Goal: Feedback & Contribution: Submit feedback/report problem

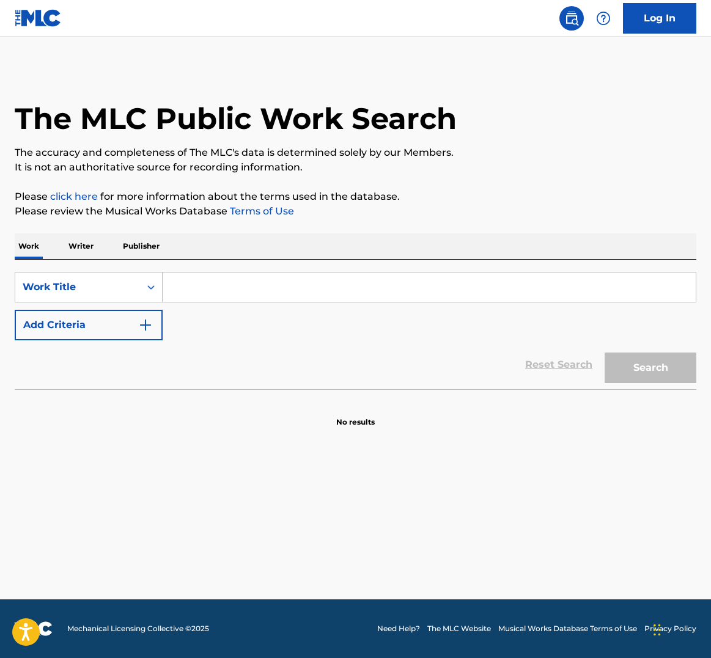
click at [270, 282] on input "Search Form" at bounding box center [429, 287] width 533 height 29
click at [650, 368] on button "Search" at bounding box center [650, 368] width 92 height 31
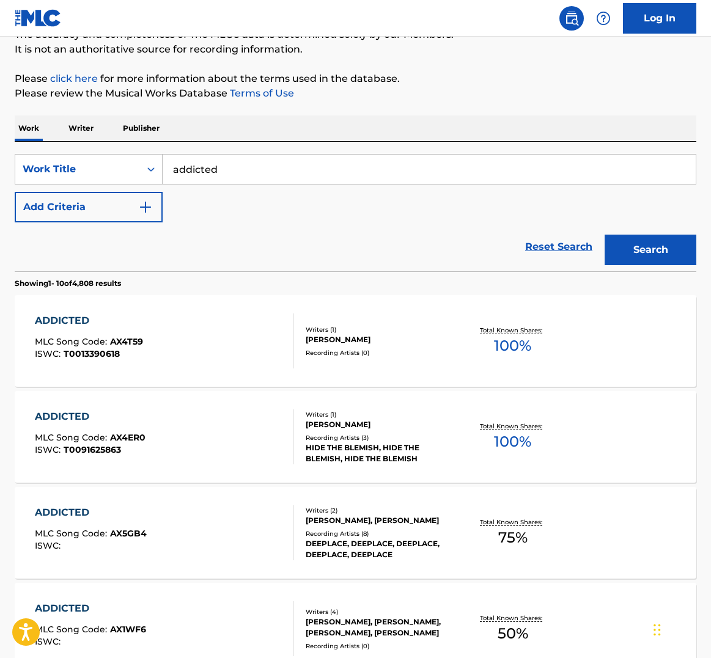
scroll to position [123, 0]
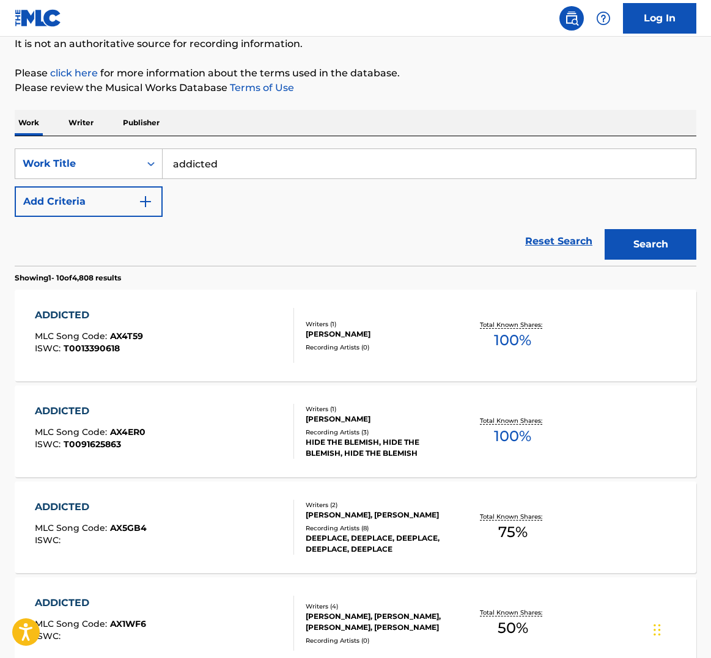
click at [251, 171] on input "addicted" at bounding box center [429, 163] width 533 height 29
click at [650, 244] on button "Search" at bounding box center [650, 244] width 92 height 31
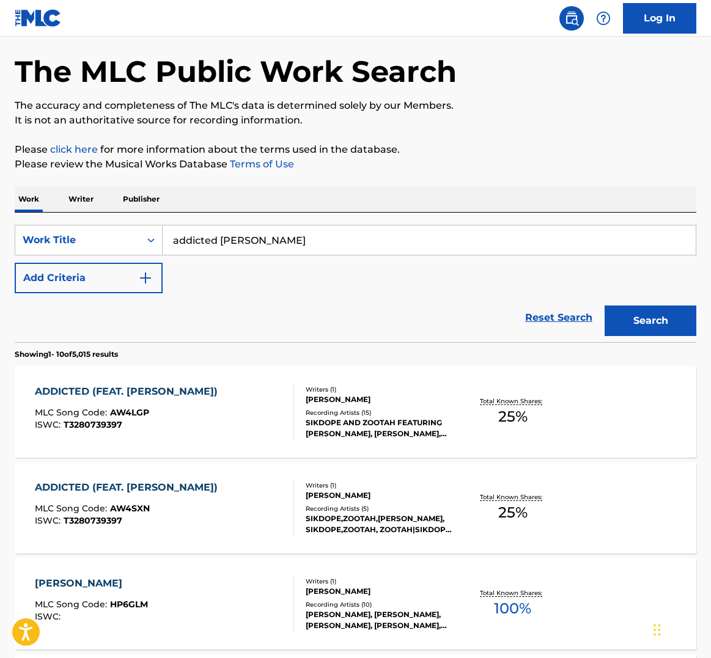
scroll to position [39, 0]
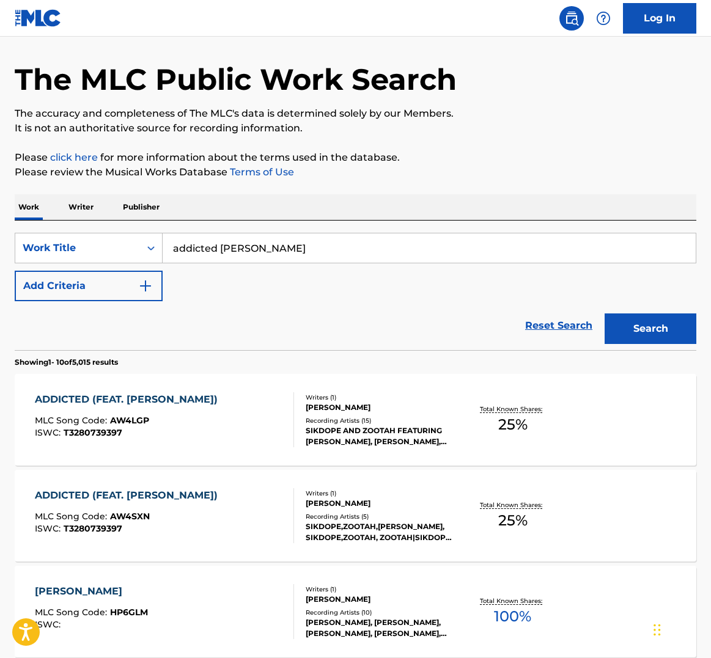
click at [235, 251] on input "addicted haley" at bounding box center [429, 247] width 533 height 29
type input "addicted"
click at [143, 281] on img "Search Form" at bounding box center [145, 286] width 15 height 15
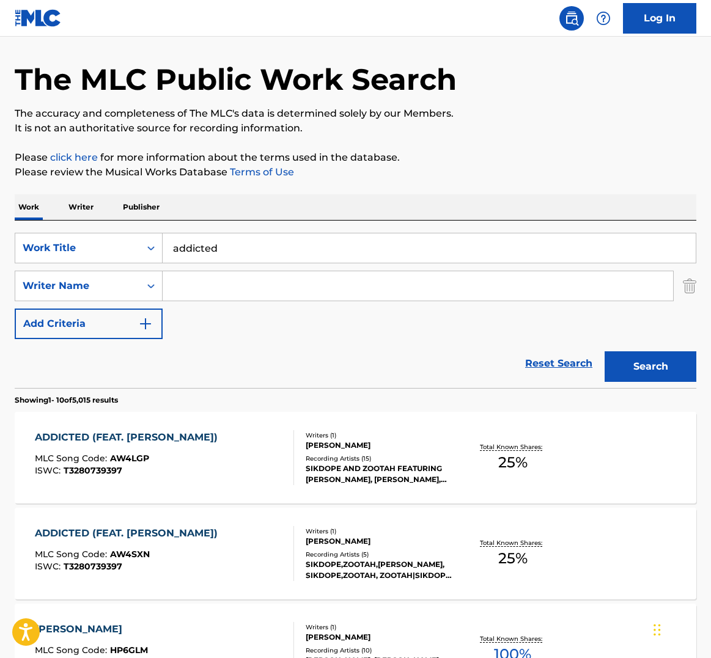
click at [221, 290] on input "Search Form" at bounding box center [418, 285] width 510 height 29
type input "[PERSON_NAME]"
click at [650, 367] on button "Search" at bounding box center [650, 366] width 92 height 31
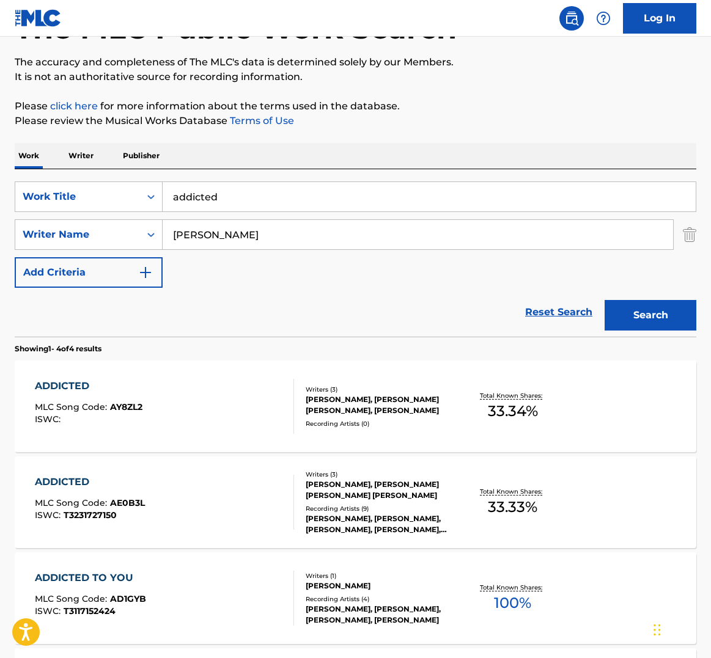
scroll to position [97, 0]
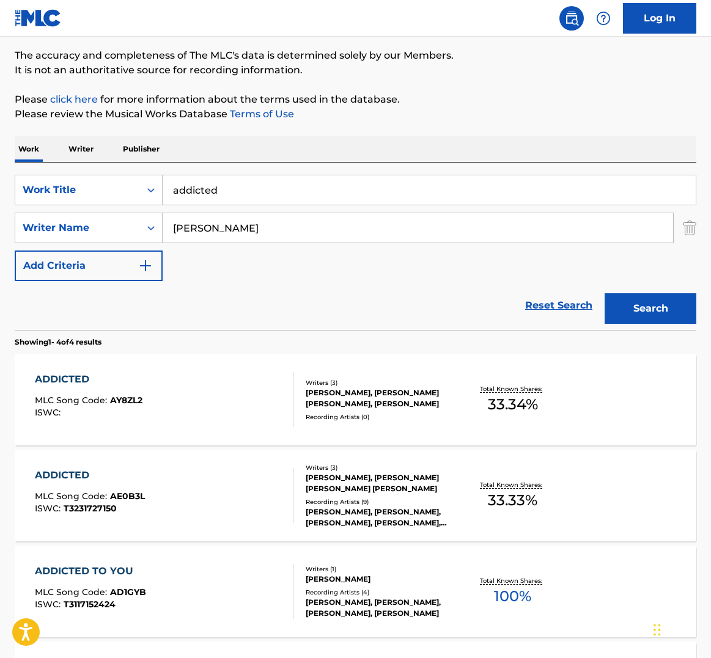
click at [391, 396] on div "MICHAEL BLUNT, HALEY JOELLE INTILE-EPSTEIN, SAVANA SANTOS" at bounding box center [381, 398] width 150 height 22
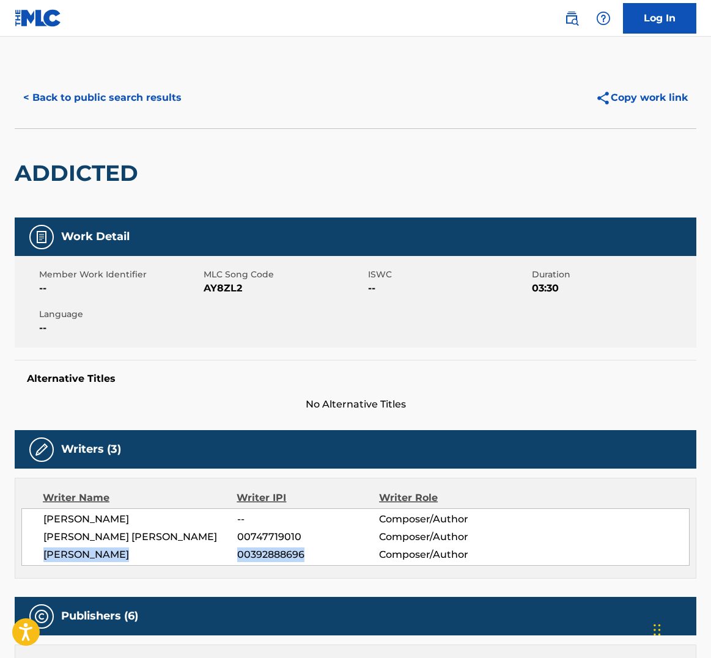
drag, startPoint x: 320, startPoint y: 554, endPoint x: 38, endPoint y: 548, distance: 281.8
click at [38, 548] on div "MICHAEL BLUNT -- Composer/Author HALEY JOELLE INTILE-EPSTEIN 00747719010 Compos…" at bounding box center [355, 537] width 668 height 57
copy div "SAVANA SANTOS 00392888696"
click at [647, 101] on button "Copy work link" at bounding box center [641, 98] width 109 height 31
click at [671, 15] on link "Log In" at bounding box center [659, 18] width 73 height 31
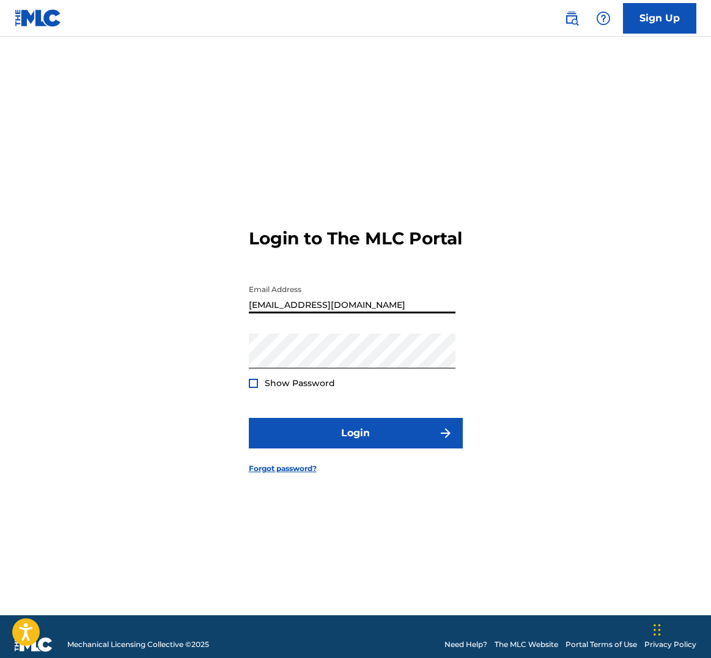
type input "[EMAIL_ADDRESS][DOMAIN_NAME]"
click at [355, 444] on button "Login" at bounding box center [356, 433] width 214 height 31
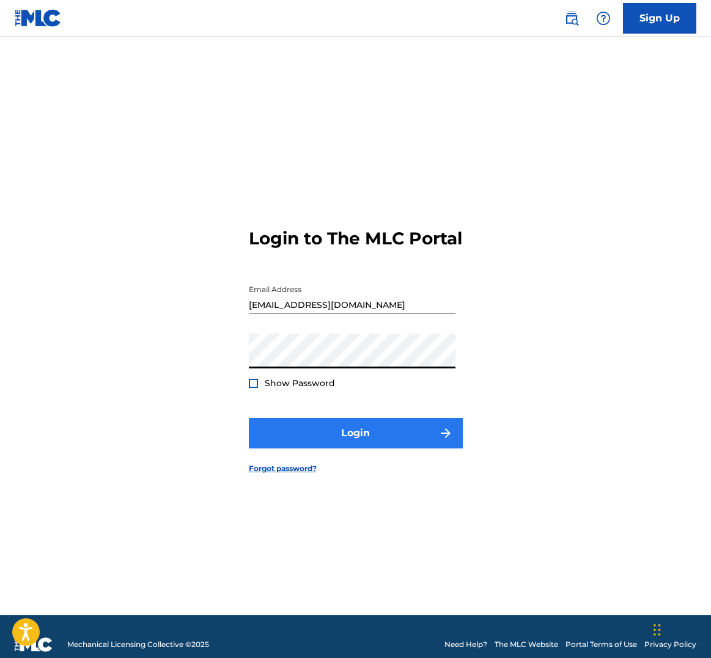
click at [372, 443] on button "Login" at bounding box center [356, 433] width 214 height 31
click at [359, 433] on button "Login" at bounding box center [356, 433] width 214 height 31
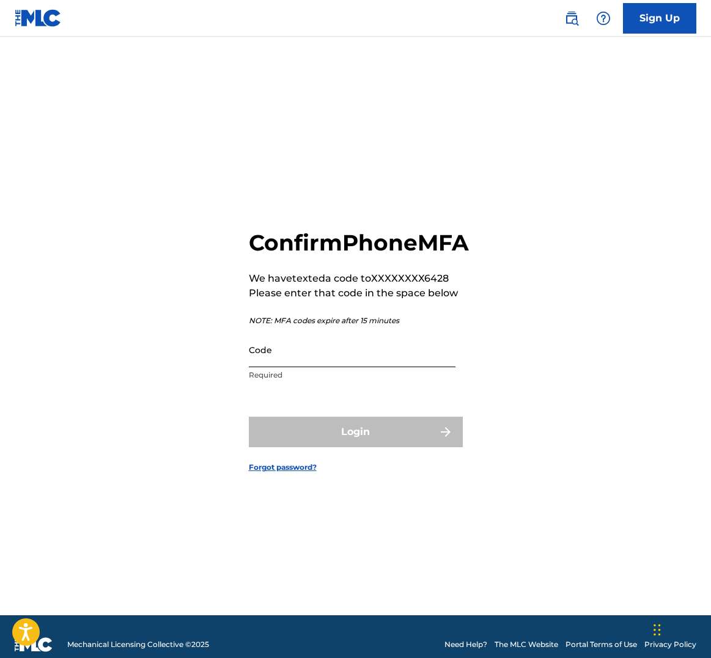
click at [294, 360] on input "Code" at bounding box center [352, 349] width 207 height 35
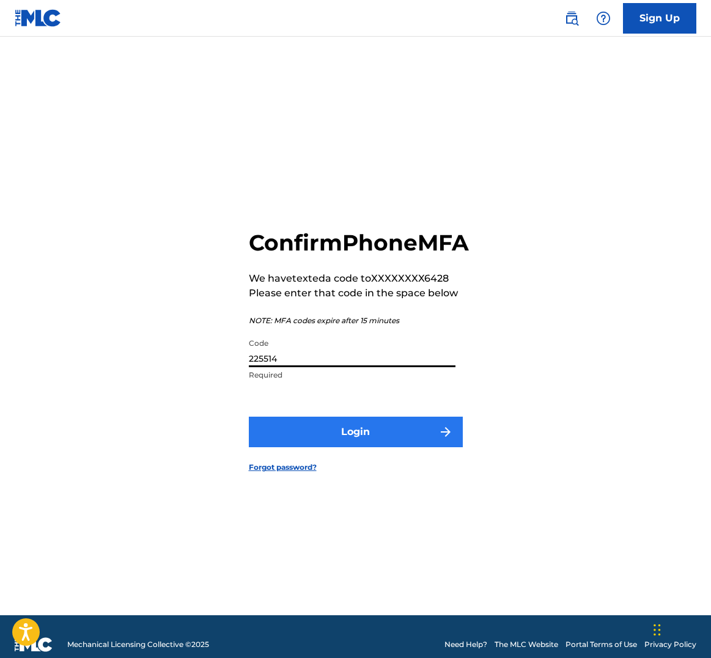
type input "225514"
click at [317, 447] on button "Login" at bounding box center [356, 432] width 214 height 31
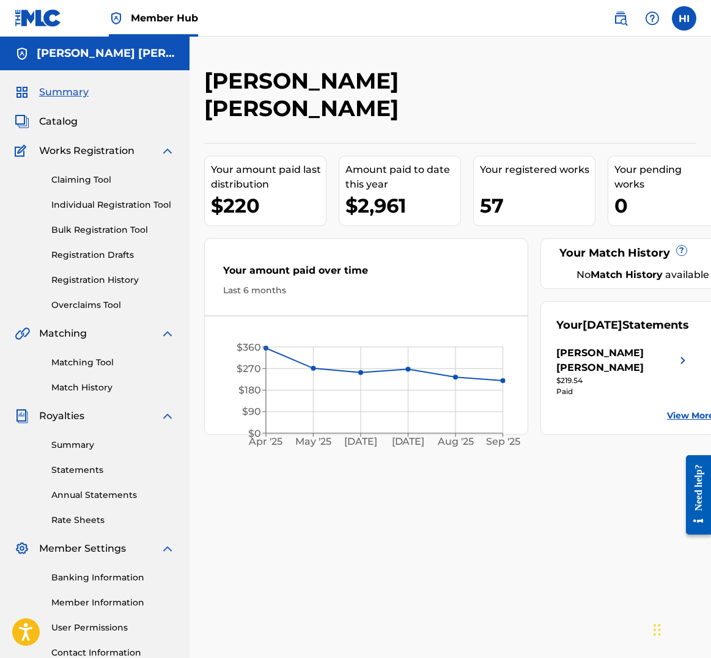
click at [609, 317] on div "Your September 2025 Statements" at bounding box center [622, 325] width 133 height 17
drag, startPoint x: 508, startPoint y: 175, endPoint x: 494, endPoint y: 178, distance: 14.3
click at [507, 192] on div "57" at bounding box center [537, 206] width 115 height 28
click at [494, 192] on div "57" at bounding box center [537, 206] width 115 height 28
click at [53, 116] on span "Catalog" at bounding box center [58, 121] width 39 height 15
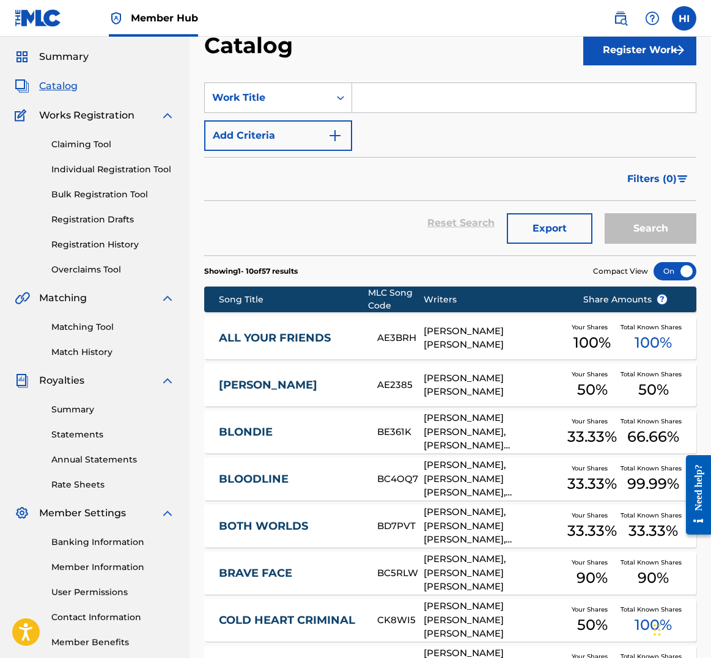
scroll to position [36, 0]
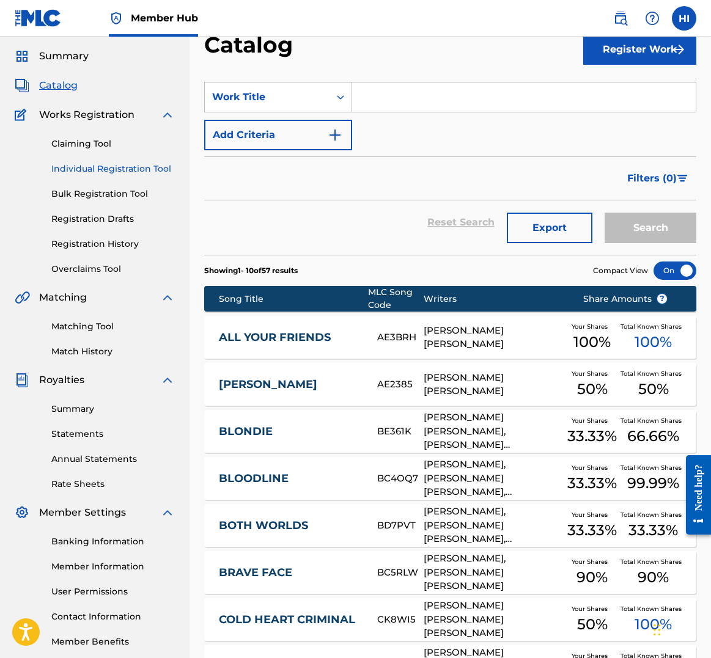
click at [148, 167] on link "Individual Registration Tool" at bounding box center [112, 169] width 123 height 13
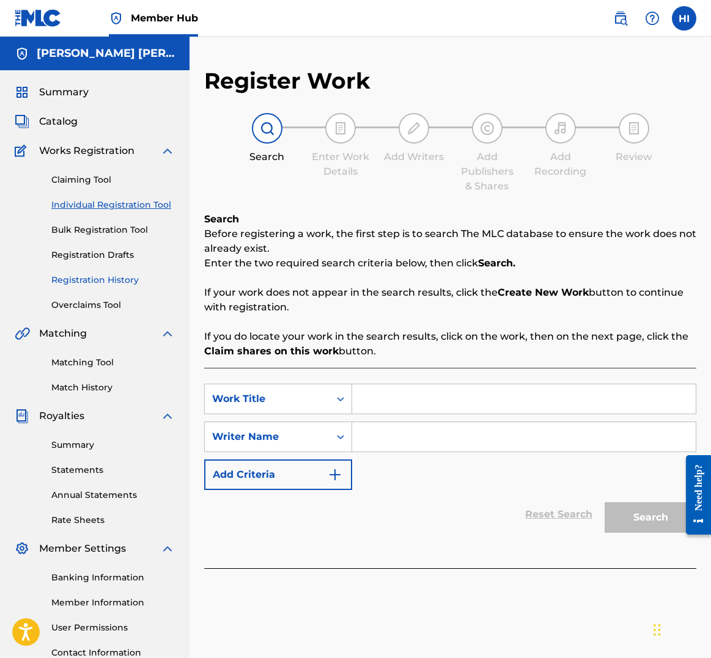
click at [108, 286] on link "Registration History" at bounding box center [112, 280] width 123 height 13
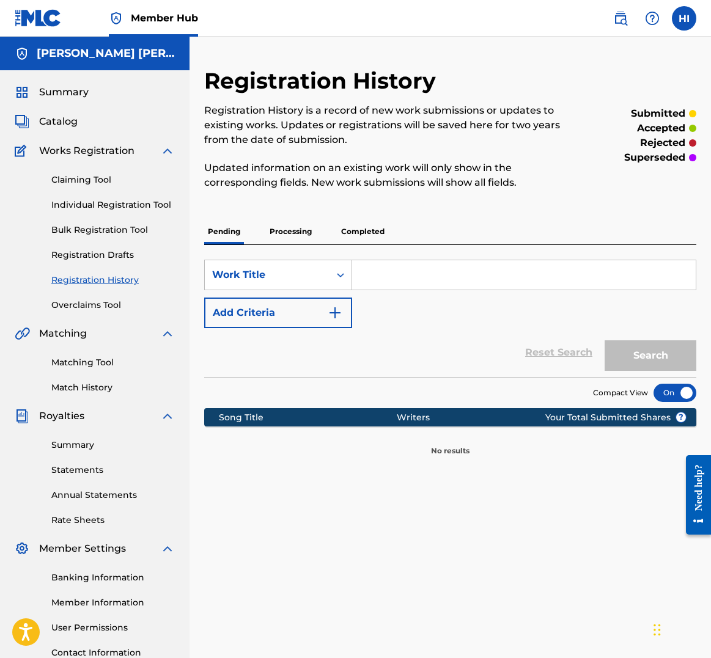
click at [105, 354] on div "Matching Tool Match History" at bounding box center [95, 367] width 160 height 53
click at [106, 369] on link "Matching Tool" at bounding box center [112, 362] width 123 height 13
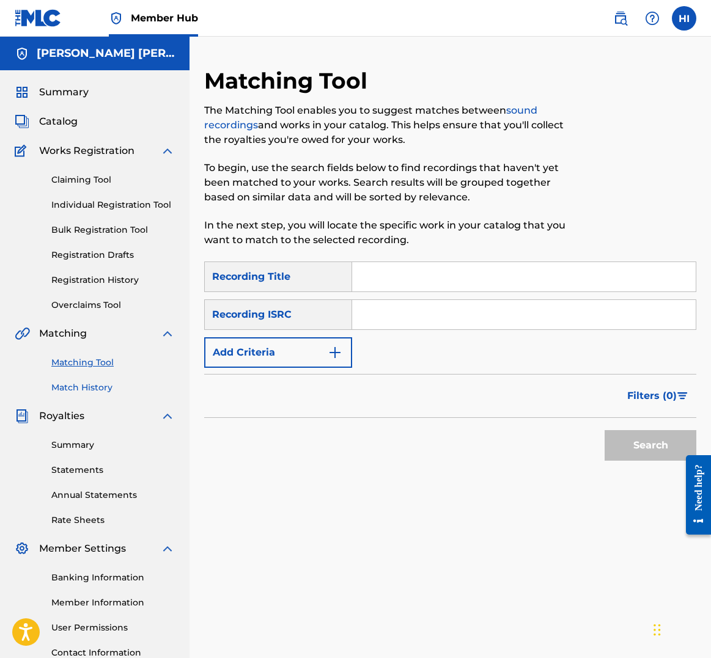
click at [102, 394] on link "Match History" at bounding box center [112, 387] width 123 height 13
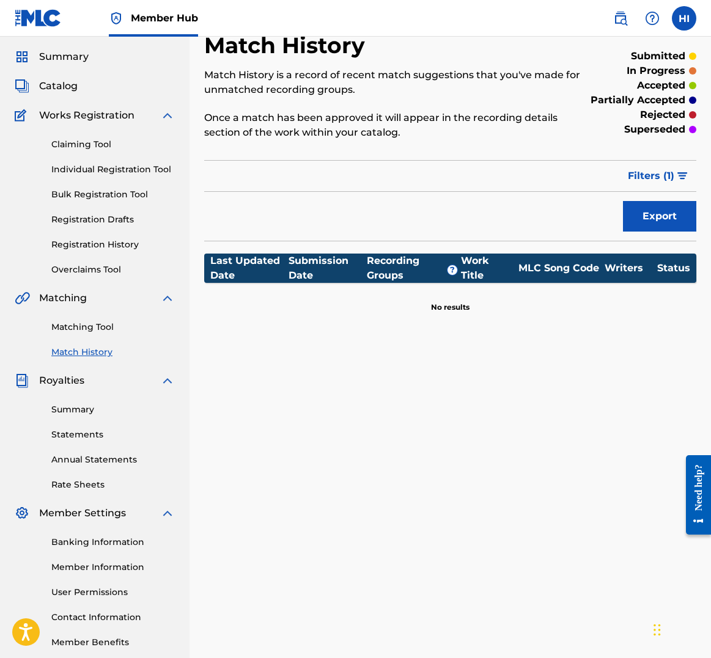
scroll to position [35, 0]
click at [81, 409] on link "Summary" at bounding box center [112, 409] width 123 height 13
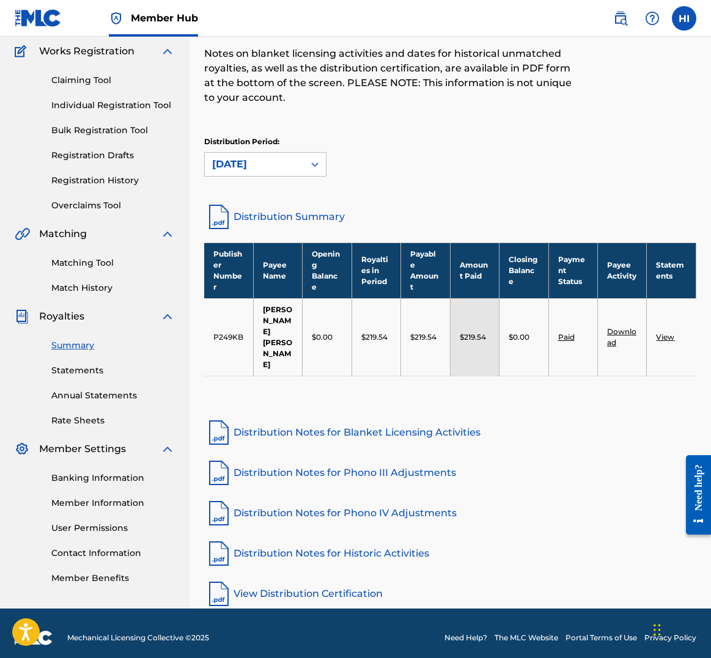
scroll to position [100, 0]
click at [294, 218] on link "Distribution Summary" at bounding box center [450, 216] width 492 height 29
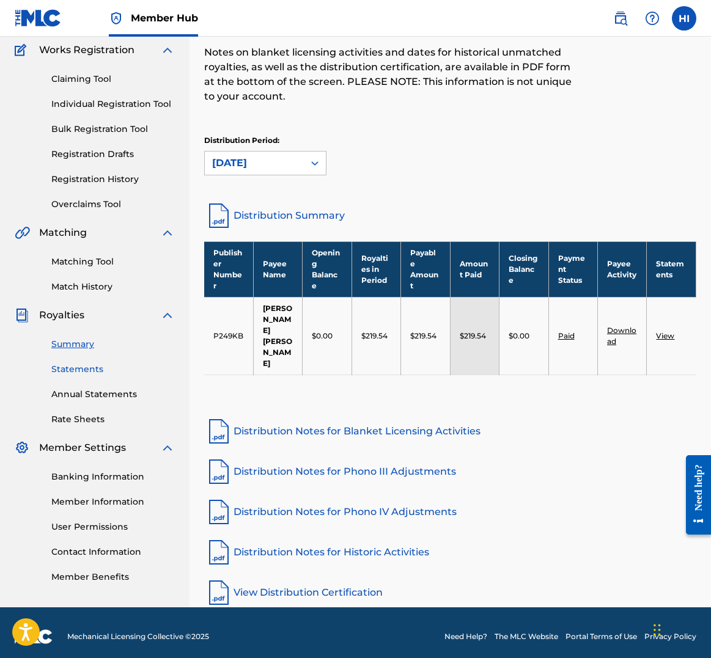
scroll to position [100, 0]
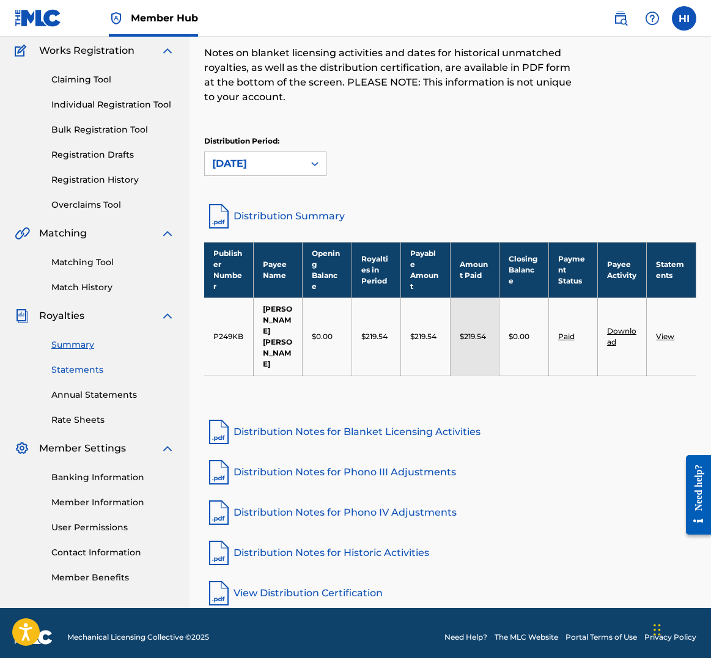
click at [84, 372] on link "Statements" at bounding box center [112, 370] width 123 height 13
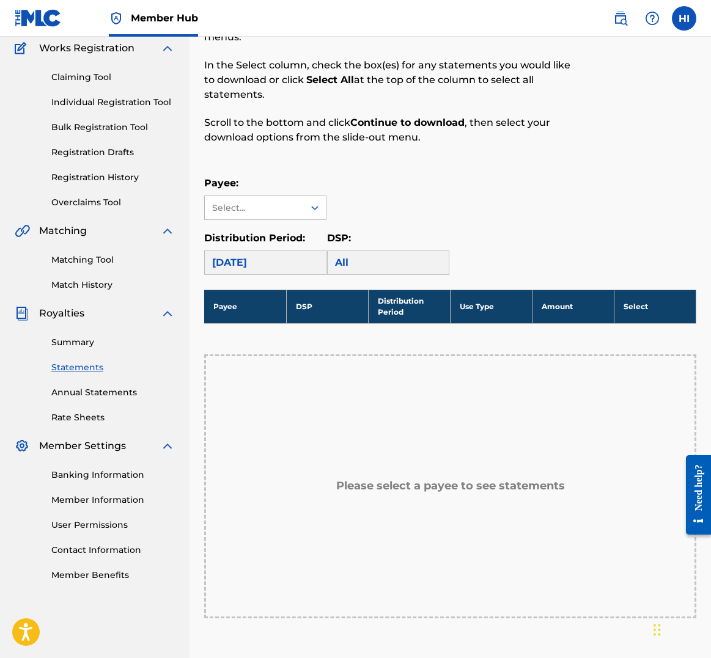
scroll to position [103, 0]
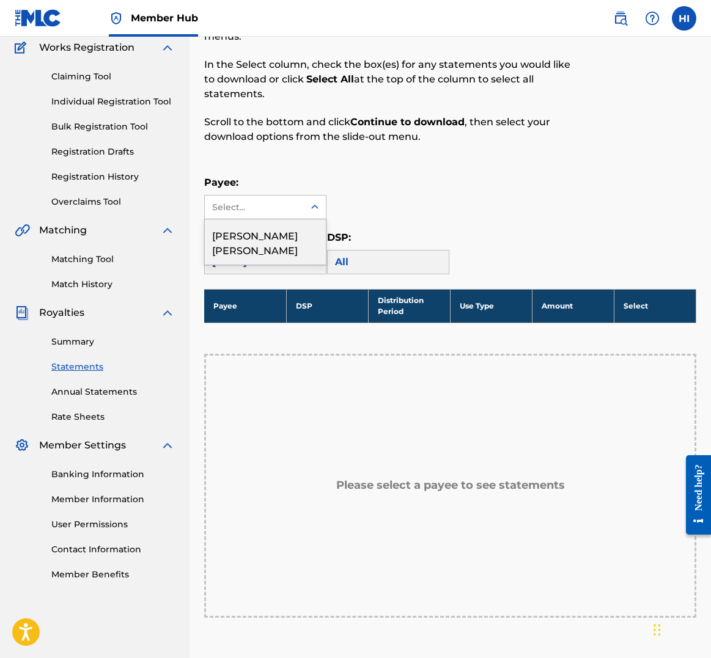
click at [272, 216] on div "Select..." at bounding box center [254, 207] width 99 height 23
click at [271, 238] on div "HALEY JOELLE INTILE EPSTEIN" at bounding box center [265, 241] width 121 height 45
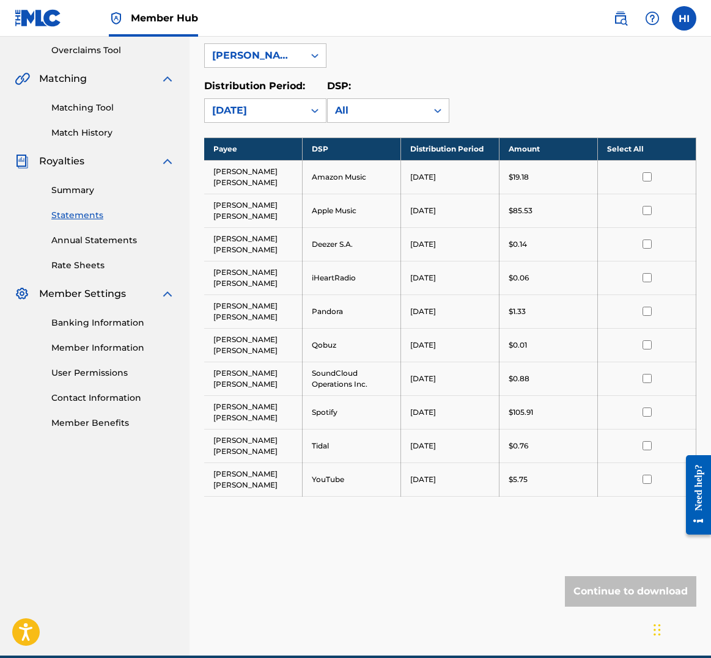
scroll to position [258, 0]
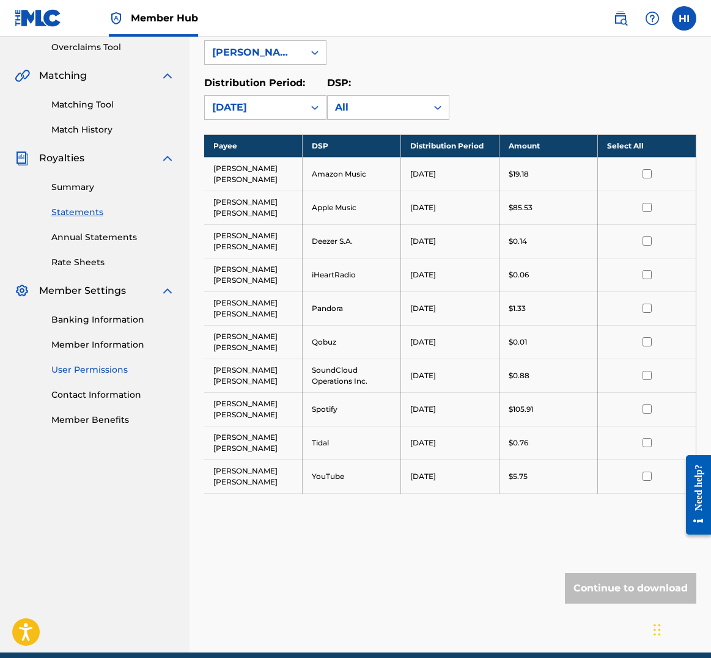
click at [119, 372] on link "User Permissions" at bounding box center [112, 370] width 123 height 13
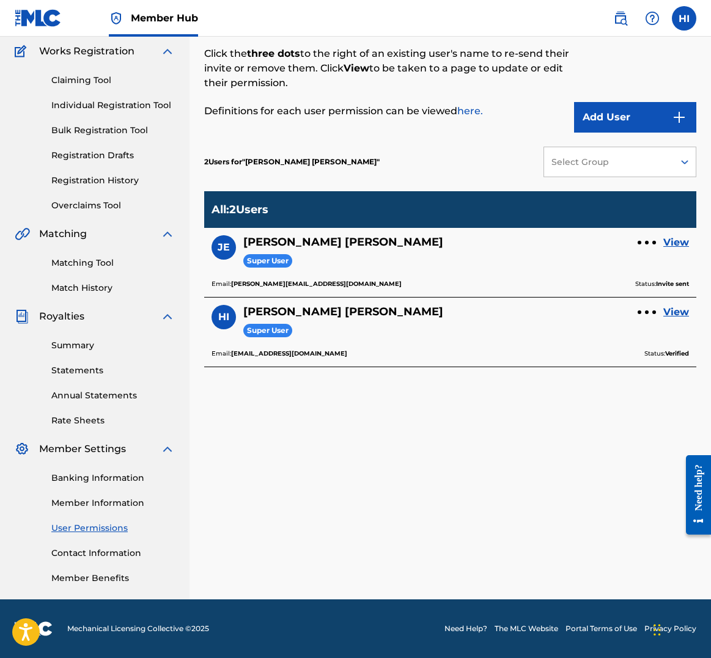
scroll to position [100, 0]
click at [109, 552] on link "Contact Information" at bounding box center [112, 553] width 123 height 13
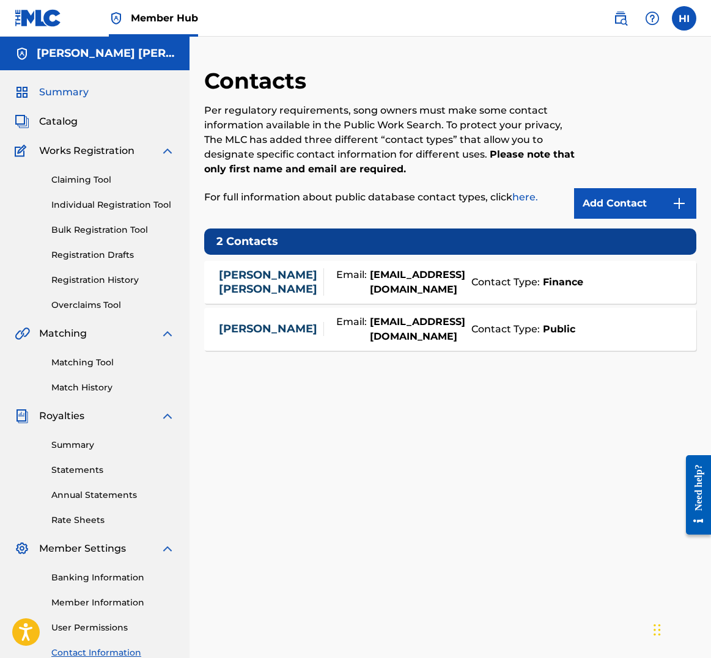
click at [85, 87] on span "Summary" at bounding box center [64, 92] width 50 height 15
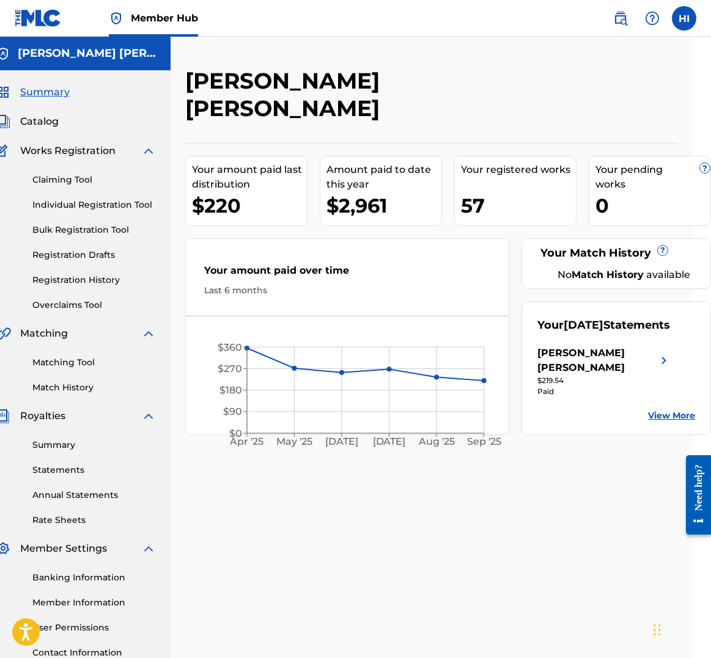
scroll to position [0, 19]
click at [81, 182] on link "Claiming Tool" at bounding box center [93, 180] width 123 height 13
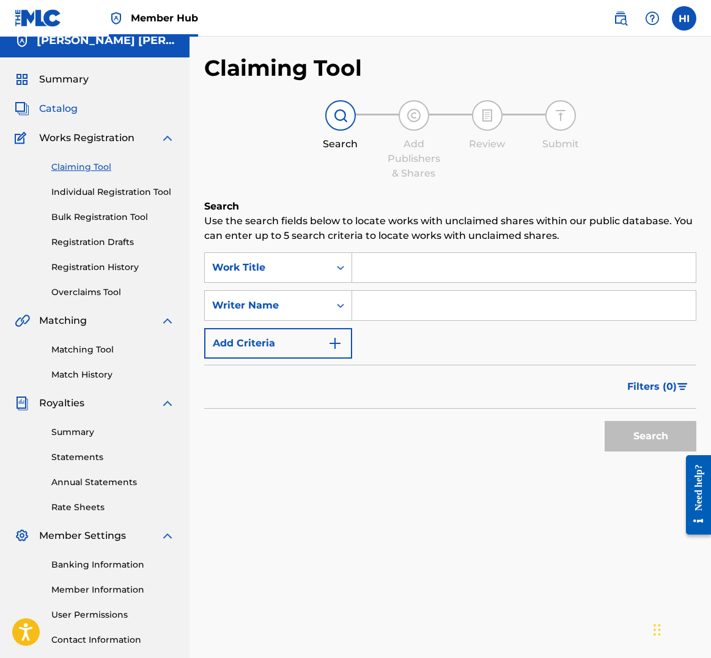
scroll to position [12, 0]
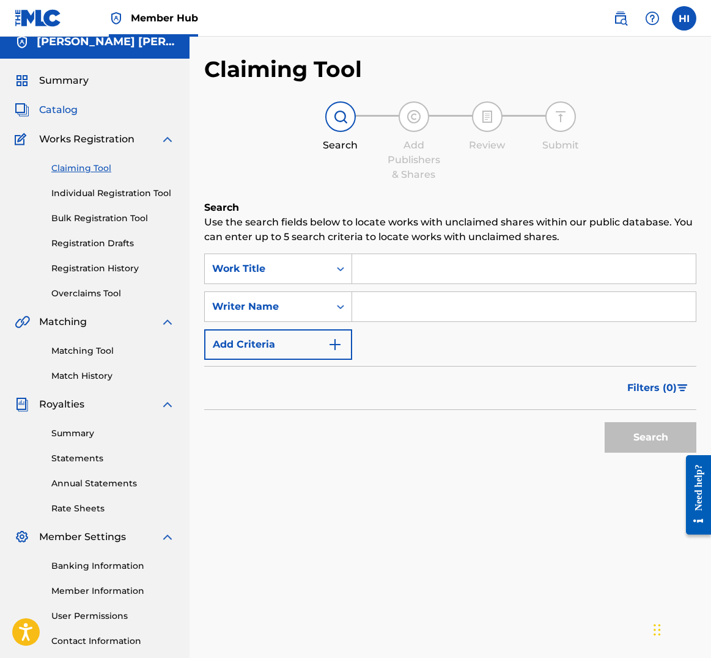
click at [53, 107] on span "Catalog" at bounding box center [58, 110] width 39 height 15
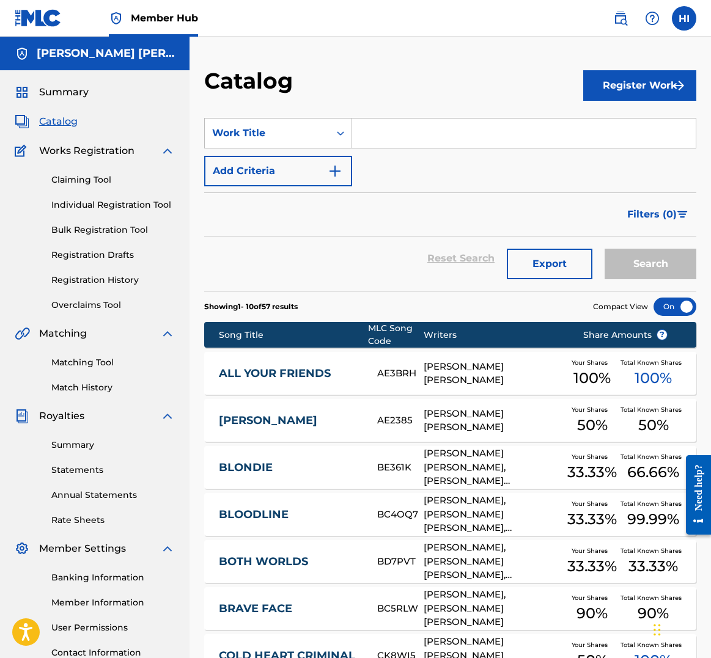
click at [243, 368] on link "ALL YOUR FRIENDS" at bounding box center [290, 374] width 142 height 14
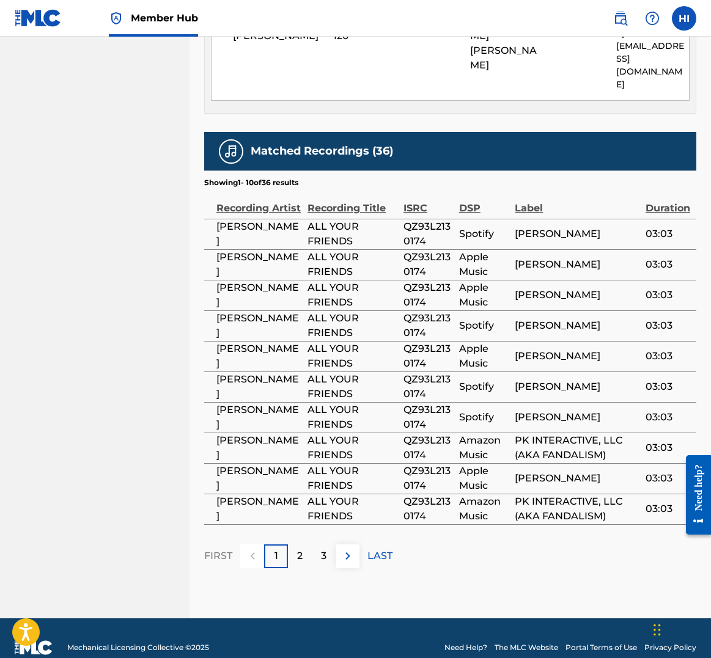
scroll to position [664, 0]
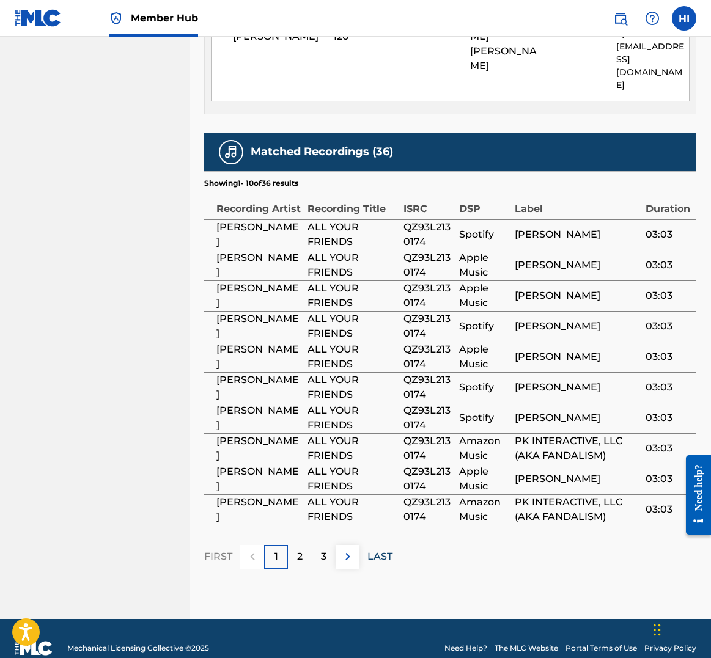
click at [381, 549] on p "LAST" at bounding box center [379, 556] width 25 height 15
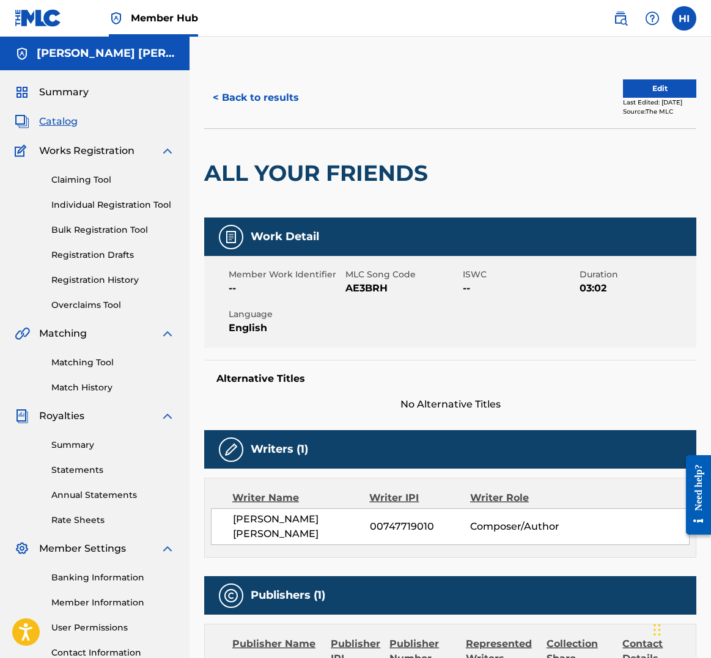
scroll to position [0, 0]
click at [84, 87] on span "Summary" at bounding box center [64, 92] width 50 height 15
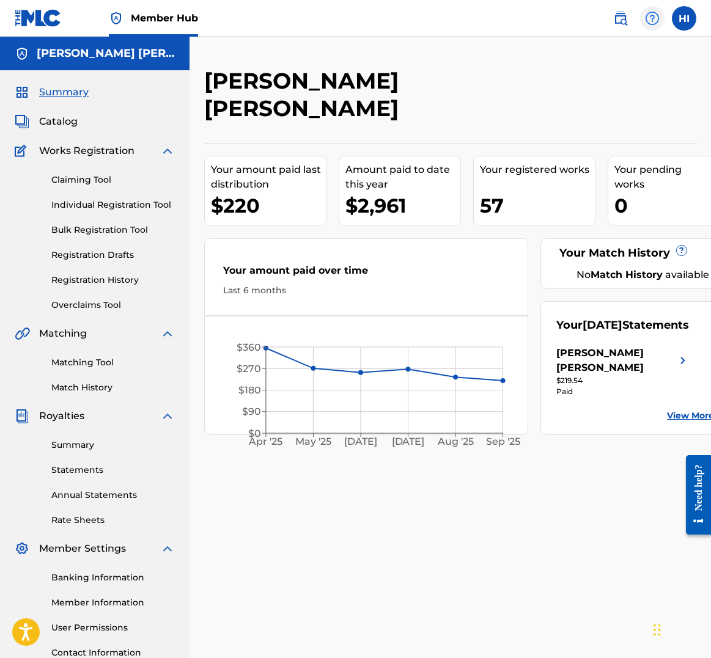
drag, startPoint x: 661, startPoint y: 23, endPoint x: 653, endPoint y: 15, distance: 11.7
click at [653, 15] on div at bounding box center [652, 18] width 24 height 24
click at [587, 24] on nav "Member Hub HI HI Haley Intile-Epstein haleyjoellemusic@gmail.com Notification P…" at bounding box center [355, 18] width 711 height 37
click at [623, 20] on img at bounding box center [620, 18] width 15 height 15
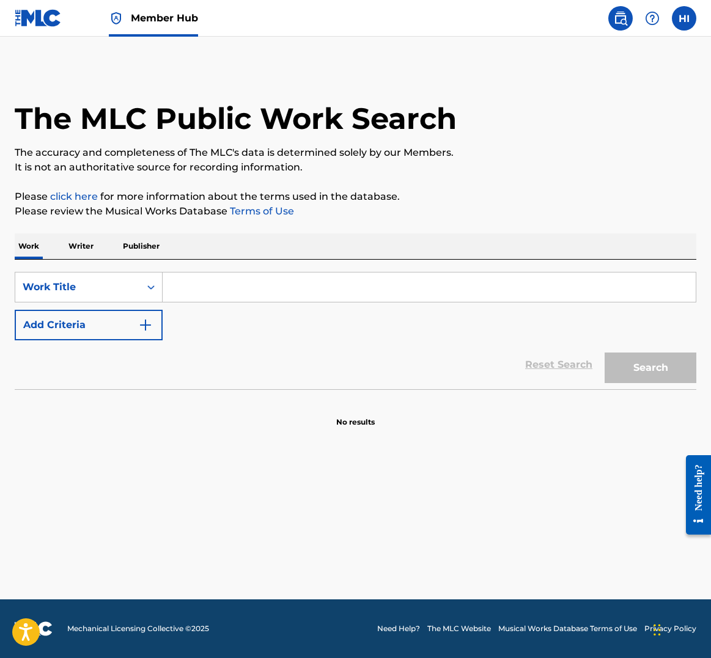
click at [318, 288] on input "Search Form" at bounding box center [429, 287] width 533 height 29
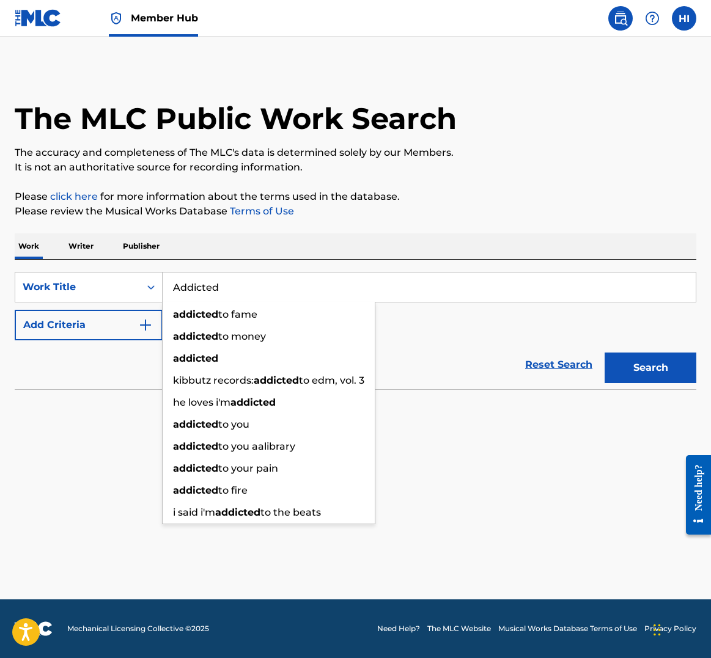
type input "Addicted"
click at [650, 368] on button "Search" at bounding box center [650, 368] width 92 height 31
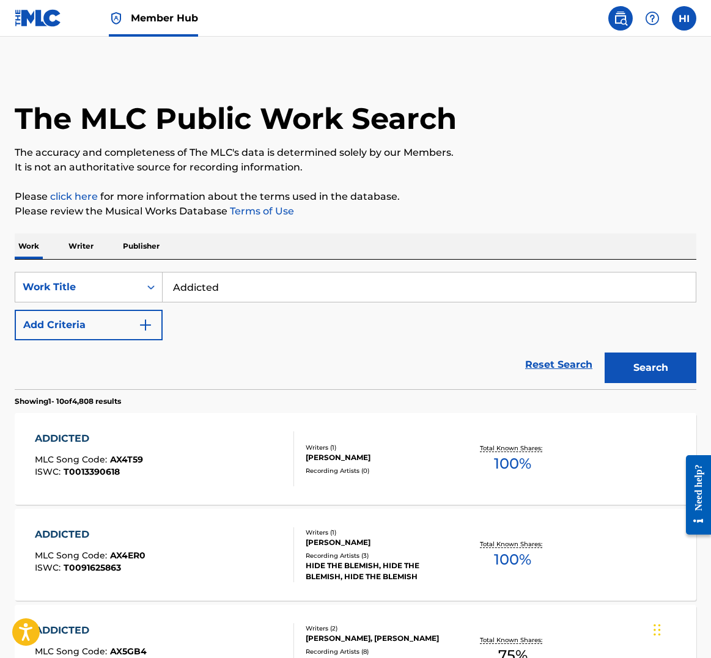
click at [90, 249] on p "Writer" at bounding box center [81, 246] width 32 height 26
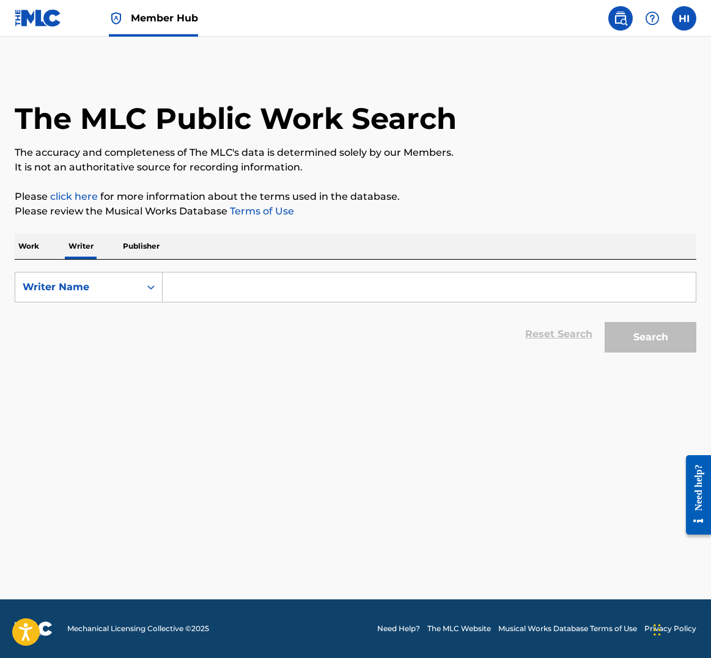
click at [201, 286] on input "Search Form" at bounding box center [429, 287] width 533 height 29
type input "[PERSON_NAME]"
click at [650, 337] on button "Search" at bounding box center [650, 337] width 92 height 31
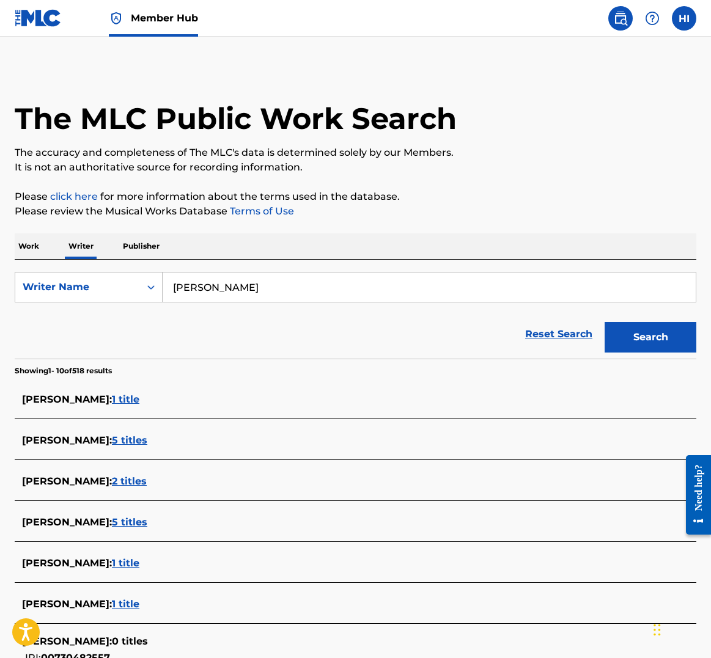
click at [19, 246] on p "Work" at bounding box center [29, 246] width 28 height 26
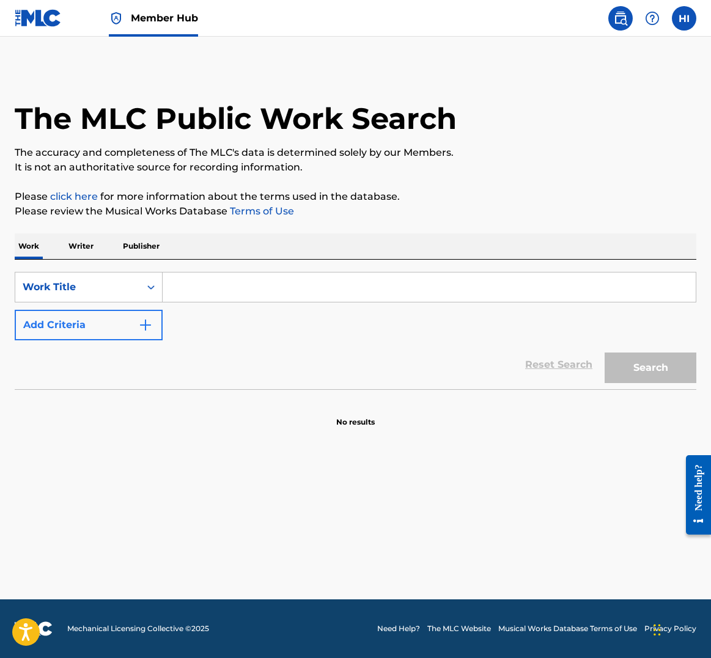
click at [154, 336] on button "Add Criteria" at bounding box center [89, 325] width 148 height 31
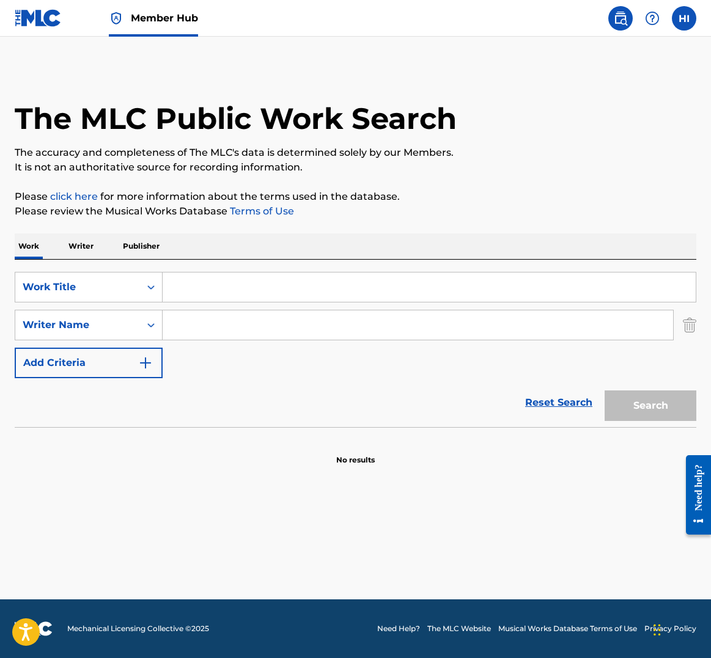
click at [220, 294] on input "Search Form" at bounding box center [429, 287] width 533 height 29
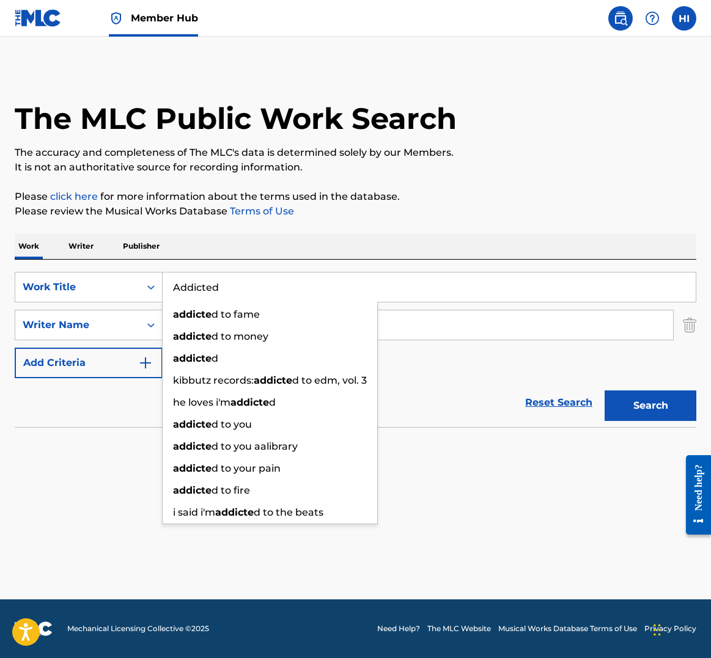
type input "Addicted"
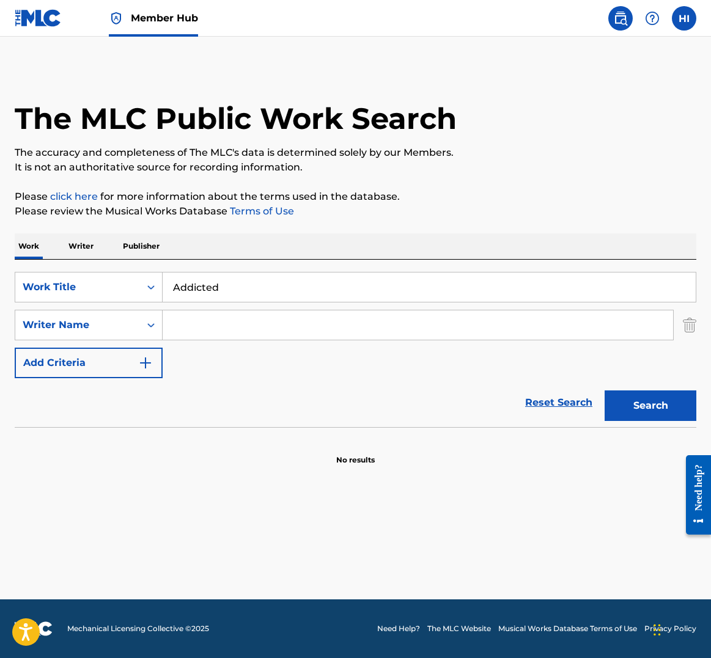
click at [193, 327] on input "Search Form" at bounding box center [418, 324] width 510 height 29
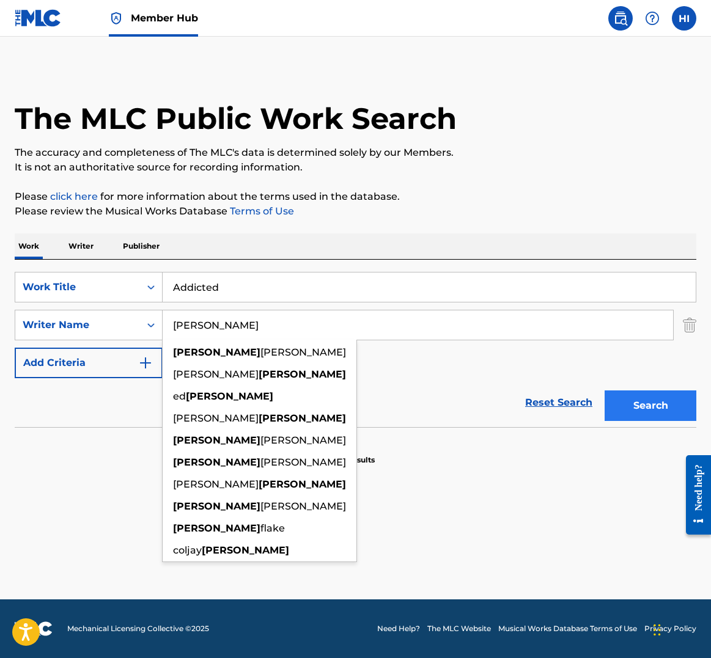
type input "[PERSON_NAME]"
click at [620, 407] on button "Search" at bounding box center [650, 406] width 92 height 31
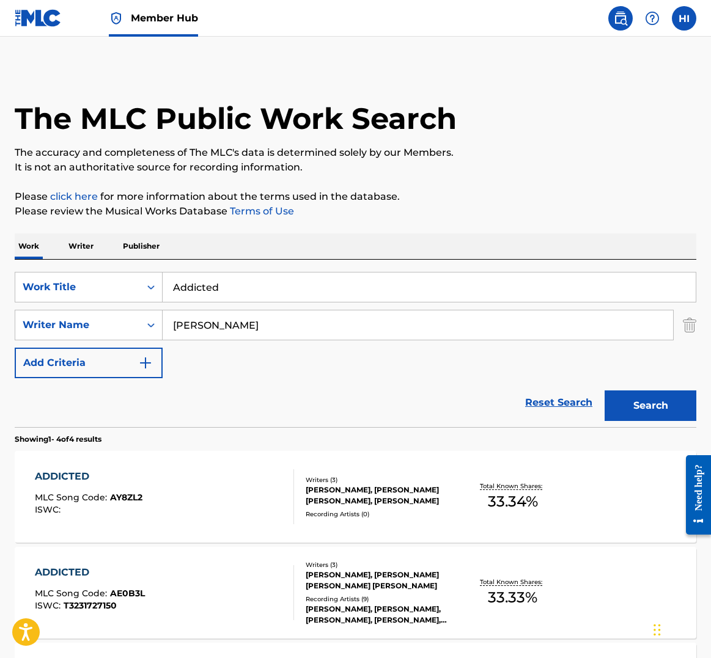
click at [422, 498] on div "MICHAEL BLUNT, HALEY JOELLE INTILE-EPSTEIN, SAVANA SANTOS" at bounding box center [381, 496] width 150 height 22
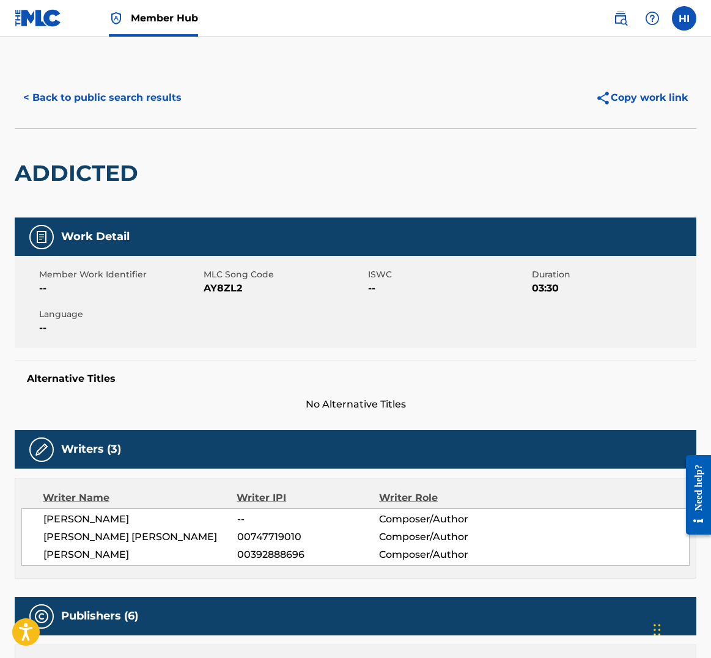
scroll to position [2, 0]
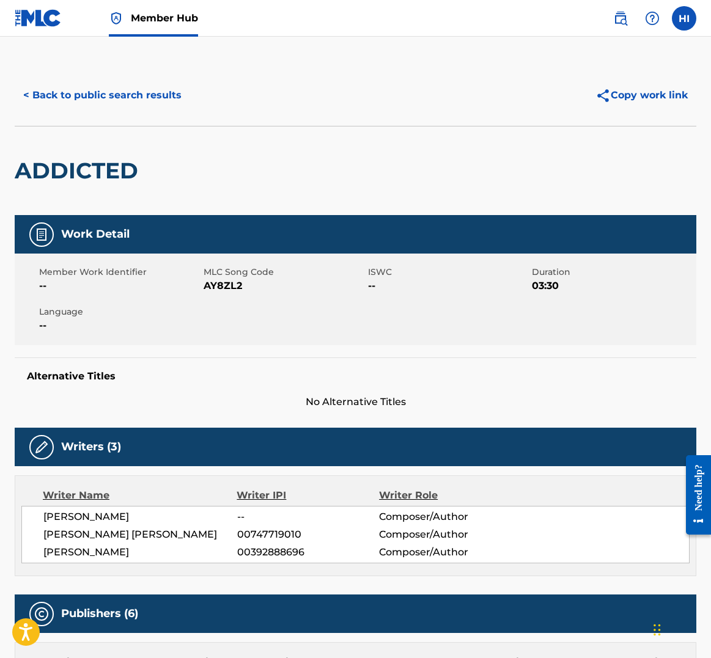
click at [252, 494] on div "Writer IPI" at bounding box center [308, 495] width 142 height 15
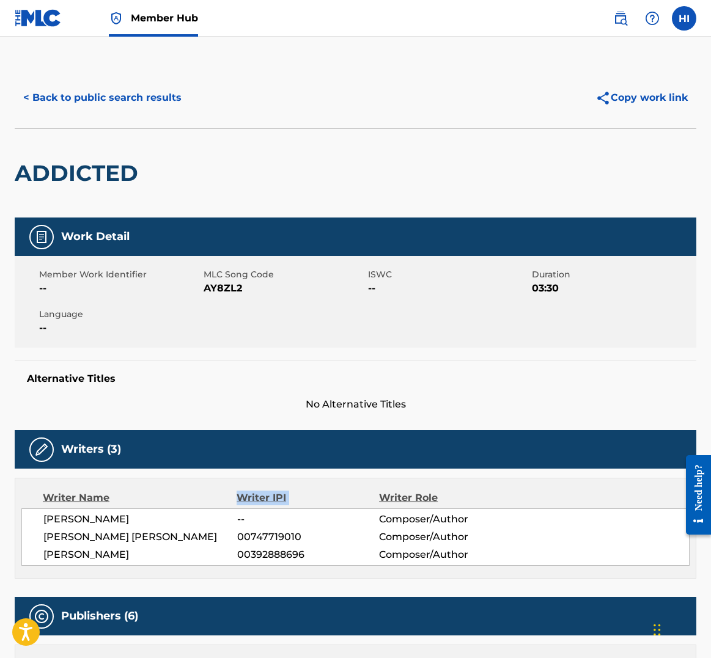
scroll to position [0, 0]
click at [618, 15] on img at bounding box center [620, 18] width 15 height 15
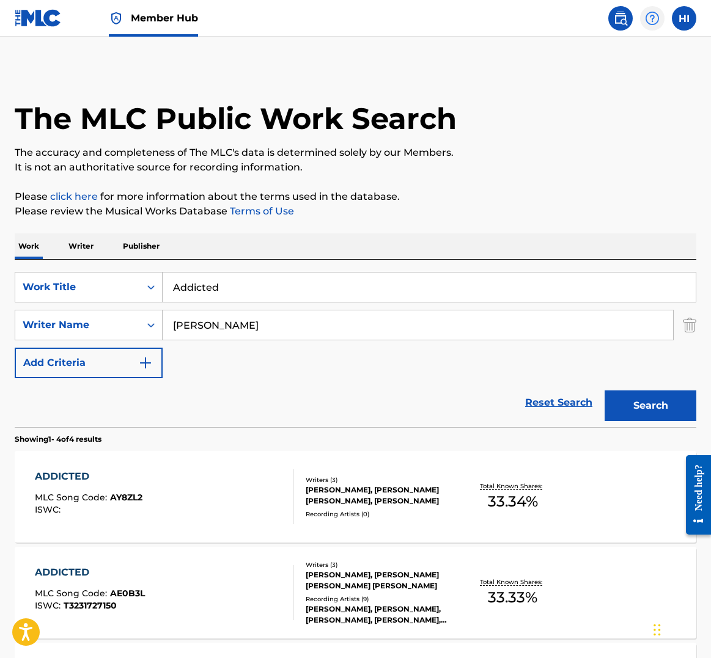
click at [652, 15] on img at bounding box center [652, 18] width 15 height 15
click at [633, 59] on link "Contact us" at bounding box center [652, 51] width 104 height 29
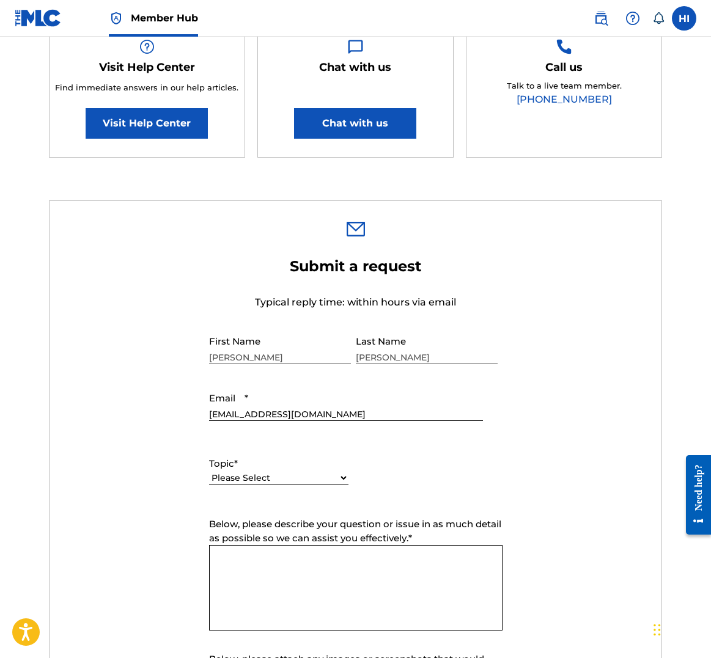
scroll to position [413, 0]
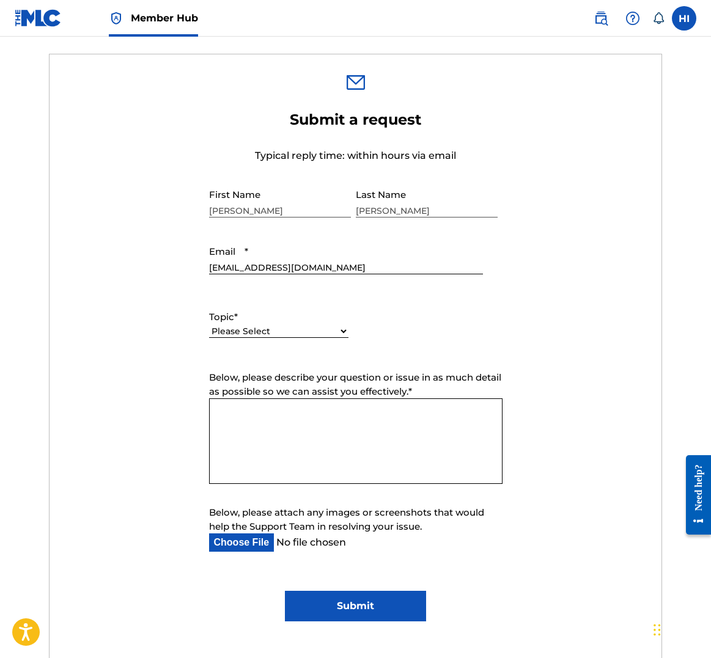
select select "I need help with managing my catalog"
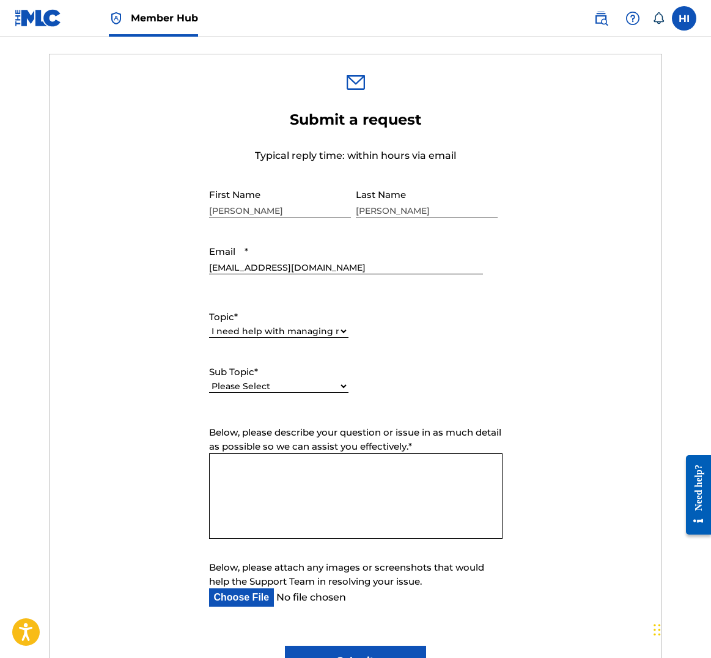
select select "I need help with a conflict or overclaim"
click at [328, 486] on textarea "Below, please describe your question or issue in as much detail as possible so …" at bounding box center [355, 496] width 293 height 86
paste textarea "It has come to our attention that a third-party artist ([PERSON_NAME]) and labe…"
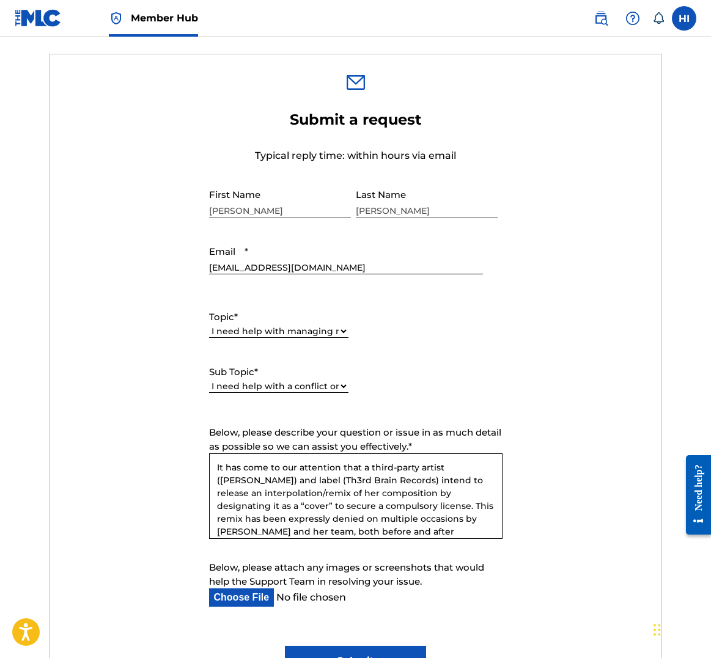
scroll to position [0, 0]
click at [285, 467] on textarea "It has come to our attention that a third-party artist ([PERSON_NAME]) and labe…" at bounding box center [355, 496] width 293 height 86
click at [320, 490] on textarea "It has come to my attention that a third-party artist ([PERSON_NAME]) and label…" at bounding box center [355, 496] width 293 height 86
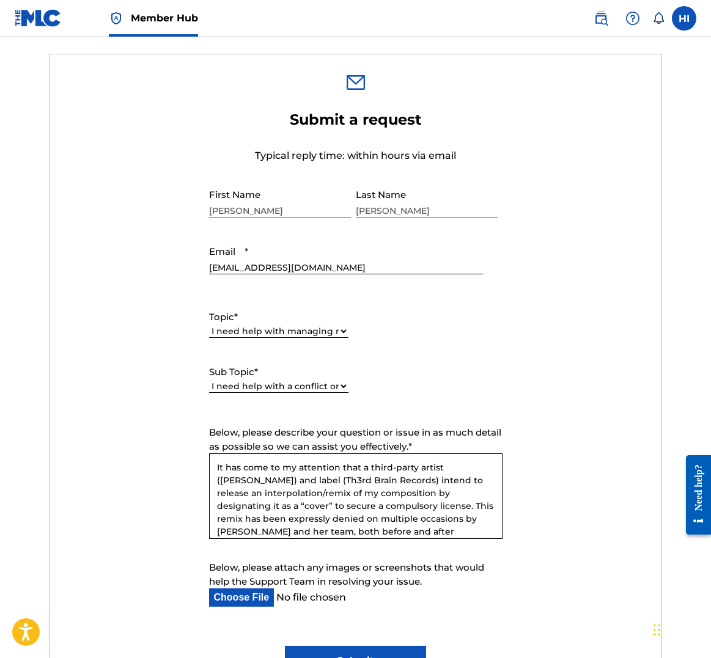
drag, startPoint x: 384, startPoint y: 491, endPoint x: 419, endPoint y: 515, distance: 42.4
click at [384, 491] on textarea "It has come to my attention that a third-party artist ([PERSON_NAME]) and label…" at bounding box center [355, 496] width 293 height 86
click at [332, 503] on textarea "It has come to my attention that a third-party artist ([PERSON_NAME]) and label…" at bounding box center [355, 496] width 293 height 86
click at [457, 504] on textarea "It has come to my attention that a third-party artist ([PERSON_NAME]) and label…" at bounding box center [355, 496] width 293 height 86
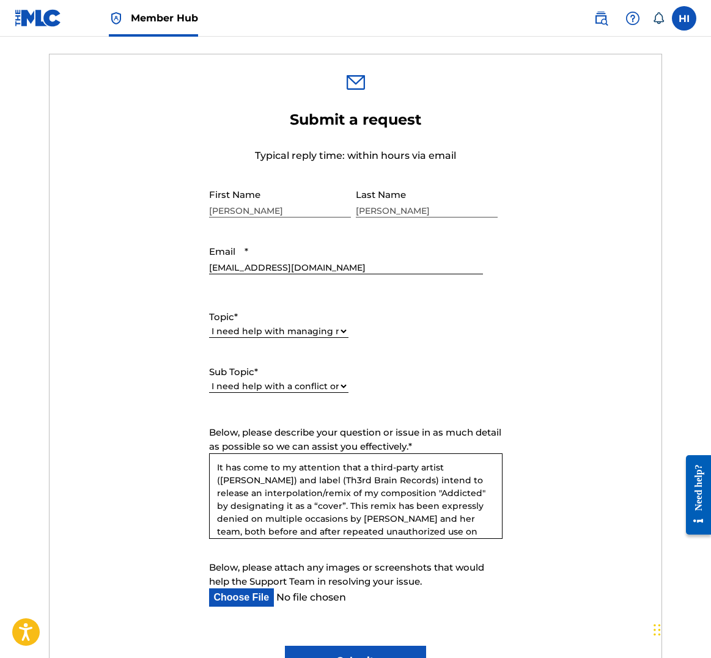
click at [371, 515] on textarea "It has come to my attention that a third-party artist ([PERSON_NAME]) and label…" at bounding box center [355, 496] width 293 height 86
click at [420, 518] on textarea "It has come to my attention that a third-party artist ([PERSON_NAME]) and label…" at bounding box center [355, 496] width 293 height 86
click at [448, 516] on textarea "It has come to my attention that a third-party artist ([PERSON_NAME]) and label…" at bounding box center [355, 496] width 293 height 86
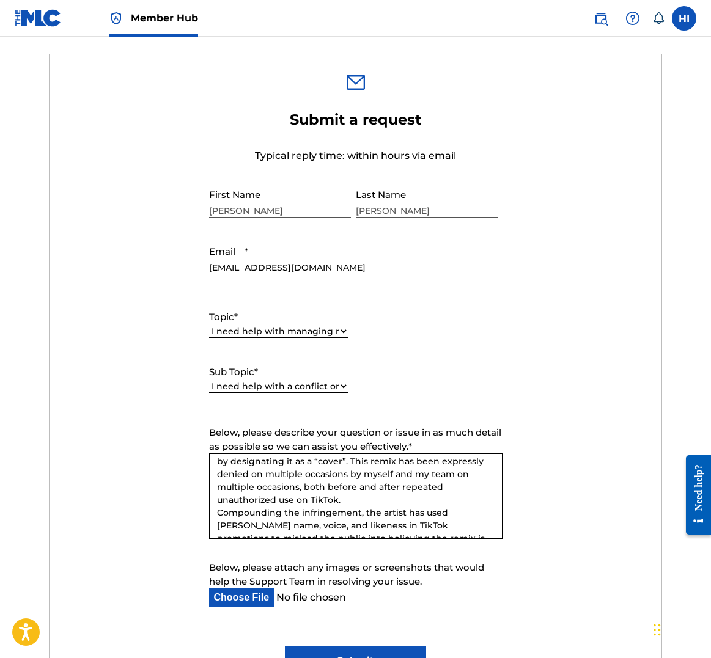
scroll to position [50, 0]
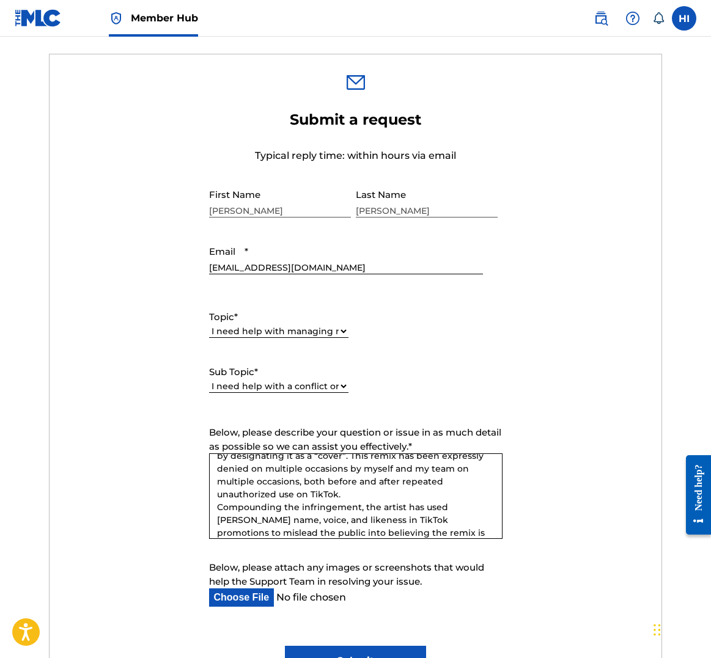
click at [434, 493] on textarea "It has come to my attention that a third-party artist ([PERSON_NAME]) and label…" at bounding box center [355, 496] width 293 height 86
drag, startPoint x: 408, startPoint y: 520, endPoint x: 210, endPoint y: 523, distance: 198.0
click at [210, 523] on textarea "It has come to my attention that a third-party artist ([PERSON_NAME]) and label…" at bounding box center [355, 496] width 293 height 86
click at [303, 520] on textarea "It has come to my attention that a third-party artist ([PERSON_NAME]) and label…" at bounding box center [355, 496] width 293 height 86
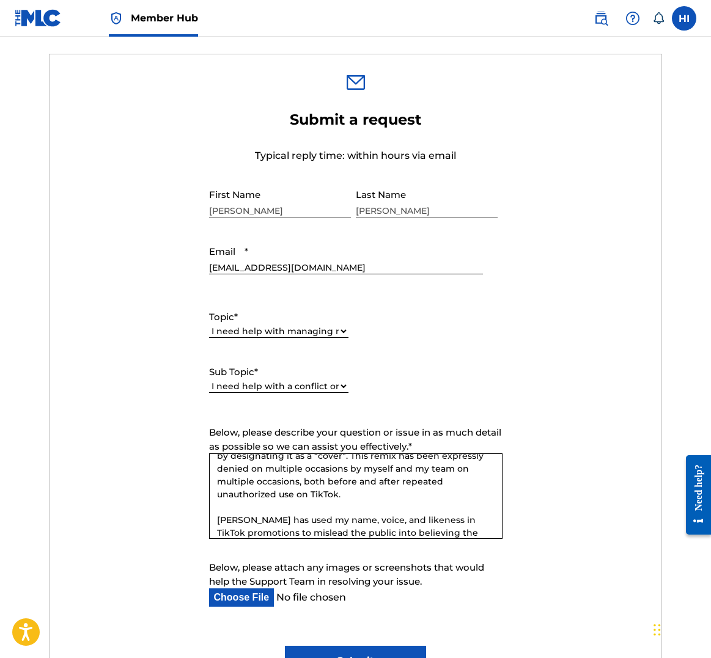
click at [439, 519] on textarea "It has come to my attention that a third-party artist ([PERSON_NAME]) and label…" at bounding box center [355, 496] width 293 height 86
drag, startPoint x: 458, startPoint y: 518, endPoint x: 440, endPoint y: 518, distance: 18.3
click at [458, 518] on textarea "It has come to my attention that a third-party artist ([PERSON_NAME]) and label…" at bounding box center [355, 496] width 293 height 86
click at [435, 518] on textarea "It has come to my attention that a third-party artist ([PERSON_NAME]) and label…" at bounding box center [355, 496] width 293 height 86
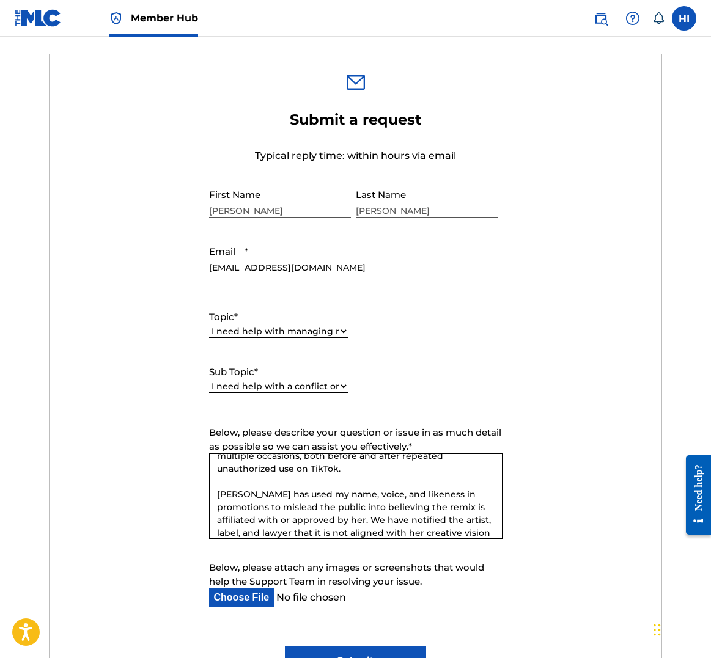
scroll to position [79, 0]
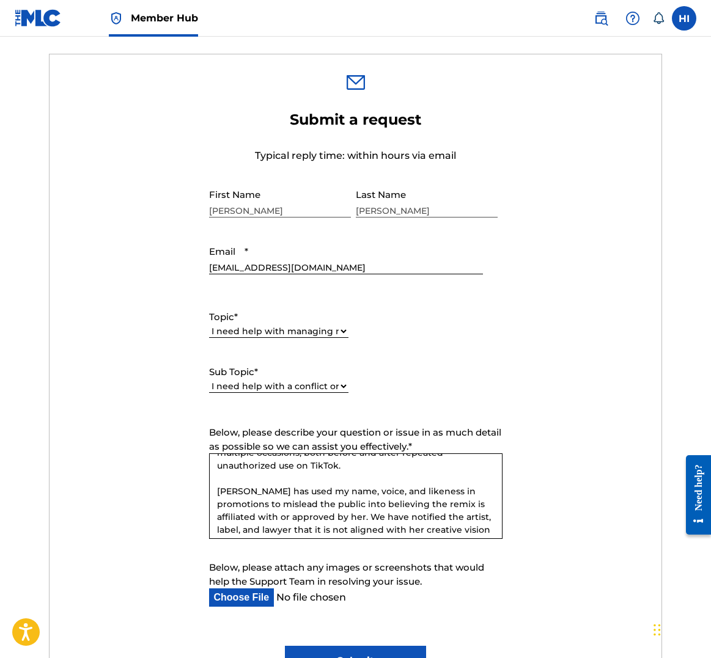
click at [276, 521] on textarea "It has come to my attention that a third-party artist ([PERSON_NAME]) and label…" at bounding box center [355, 496] width 293 height 86
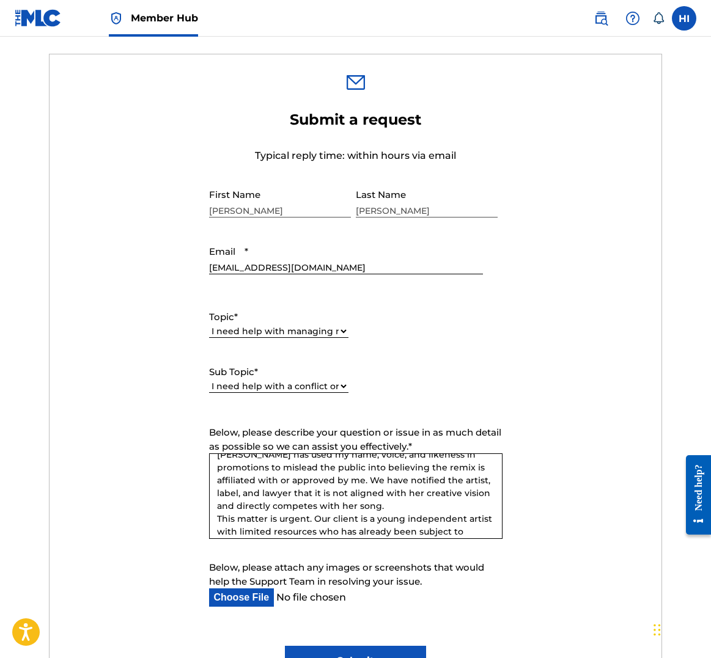
scroll to position [117, 0]
click at [334, 489] on textarea "It has come to my attention that a third-party artist ([PERSON_NAME]) and label…" at bounding box center [355, 496] width 293 height 86
click at [291, 501] on textarea "It has come to my attention that a third-party artist ([PERSON_NAME]) and label…" at bounding box center [355, 496] width 293 height 86
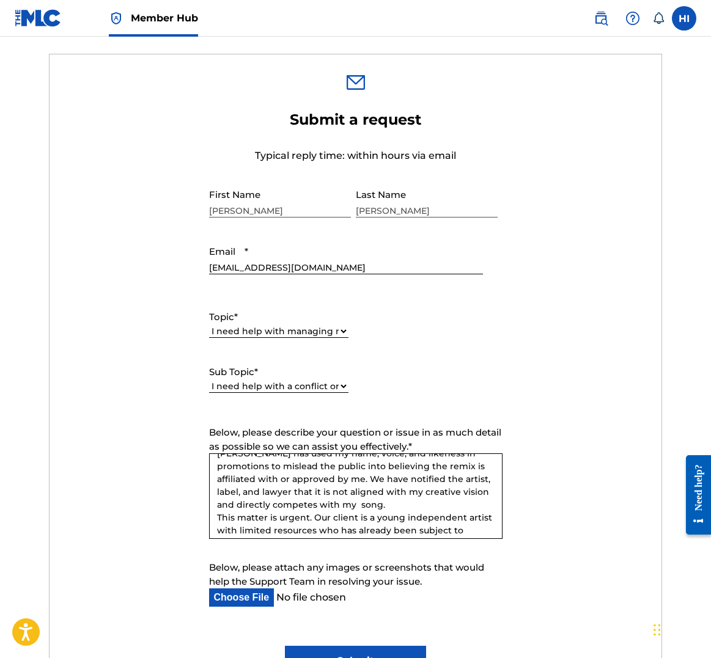
click at [354, 504] on textarea "It has come to my attention that a third-party artist ([PERSON_NAME]) and label…" at bounding box center [355, 496] width 293 height 86
drag, startPoint x: 362, startPoint y: 518, endPoint x: 200, endPoint y: 515, distance: 162.0
click at [200, 515] on form "Submit a request Typical reply time: within hours via email First Name [PERSON_…" at bounding box center [356, 394] width 612 height 566
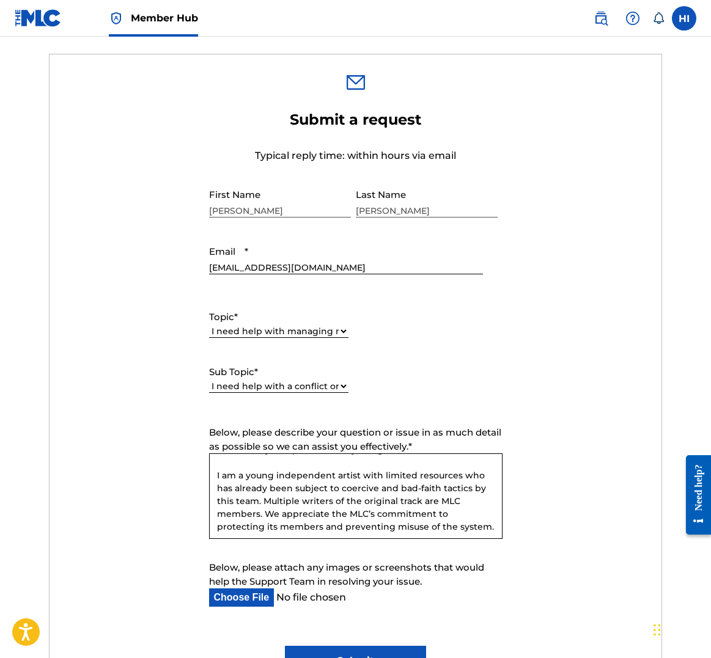
scroll to position [171, 0]
click at [271, 499] on textarea "It has come to my attention that a third-party artist ([PERSON_NAME]) and label…" at bounding box center [355, 496] width 293 height 86
click at [262, 510] on textarea "It has come to my attention that a third-party artist ([PERSON_NAME]) and label…" at bounding box center [355, 496] width 293 height 86
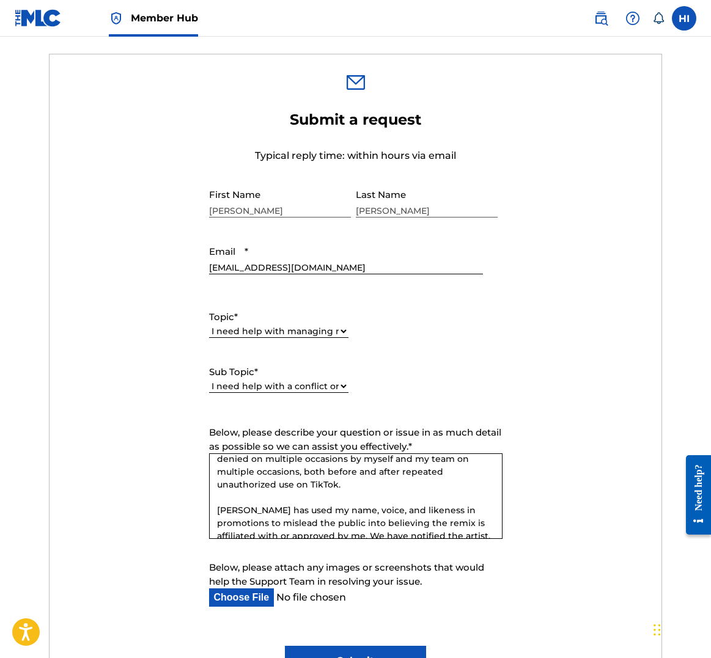
scroll to position [65, 0]
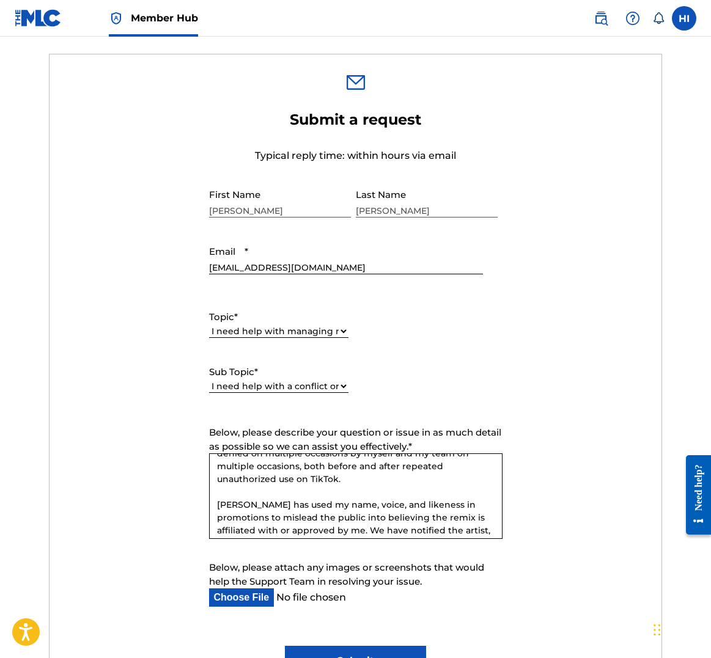
click at [299, 467] on textarea "It has come to my attention that a third-party artist ([PERSON_NAME]) and label…" at bounding box center [355, 496] width 293 height 86
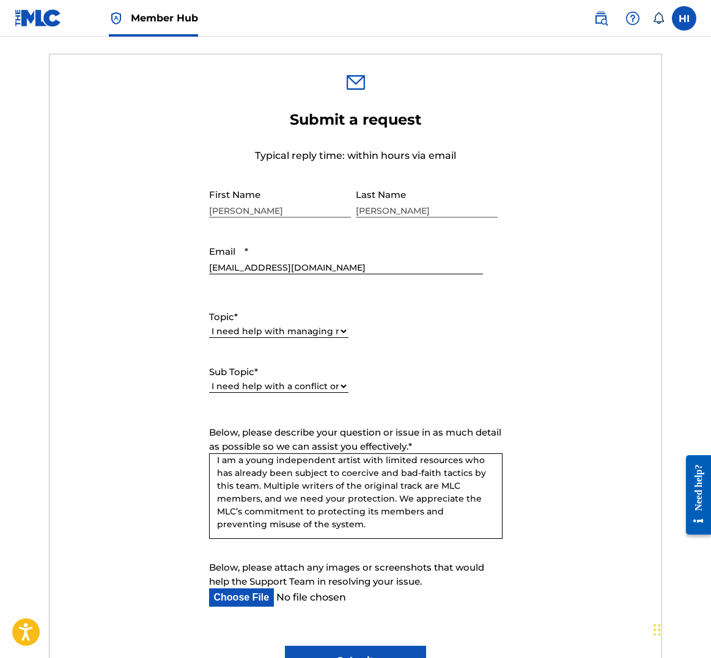
scroll to position [200, 0]
type textarea "It has come to my attention that a third-party artist ([PERSON_NAME]) and label…"
click at [230, 600] on input "Below, please attach any images or screenshots that would help the Support Team…" at bounding box center [346, 598] width 274 height 18
click at [265, 589] on input "Below, please attach any images or screenshots that would help the Support Team…" at bounding box center [346, 598] width 274 height 18
click at [253, 597] on input "Below, please attach any images or screenshots that would help the Support Team…" at bounding box center [346, 598] width 274 height 18
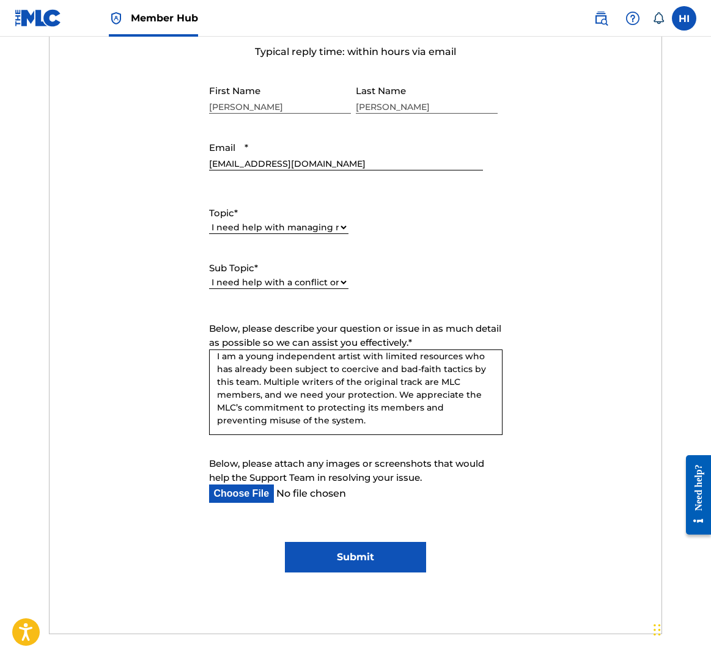
scroll to position [518, 0]
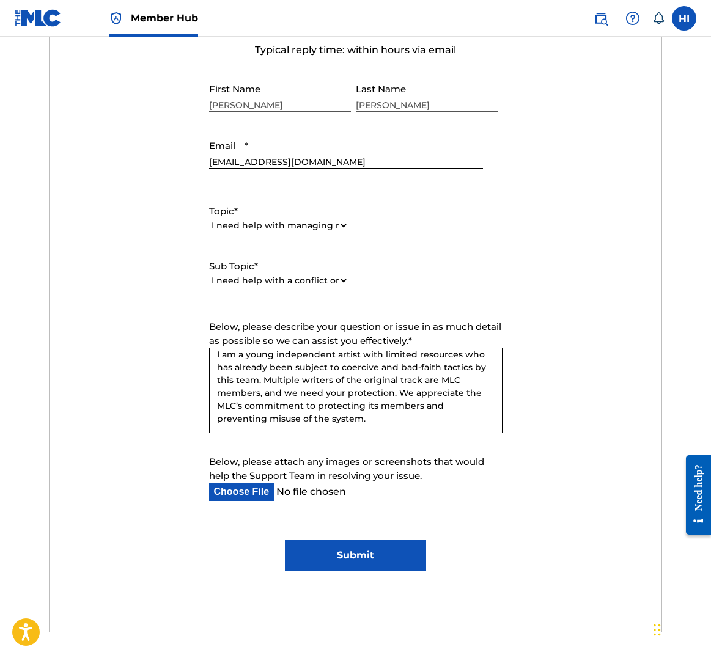
click at [255, 493] on input "Below, please attach any images or screenshots that would help the Support Team…" at bounding box center [346, 492] width 274 height 18
type input "C:\fakepath\Addicted - Cease and Desist[37].pdf"
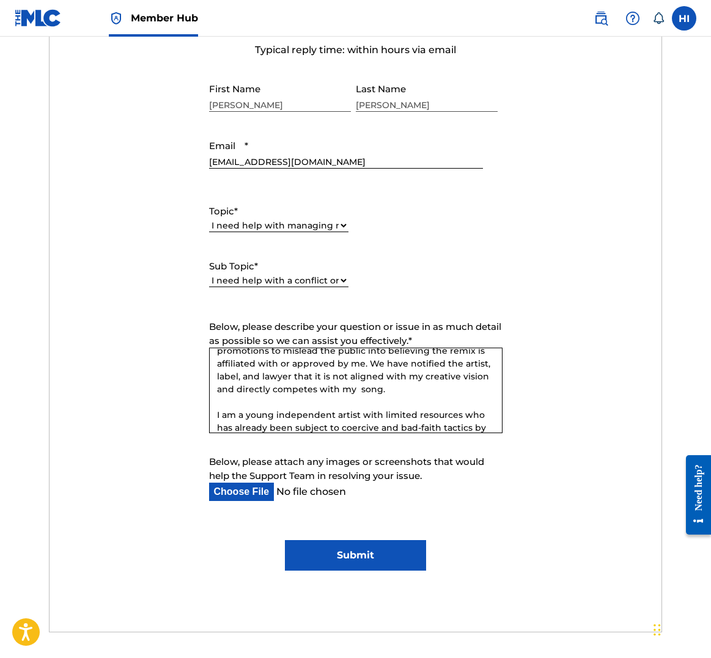
scroll to position [123, 0]
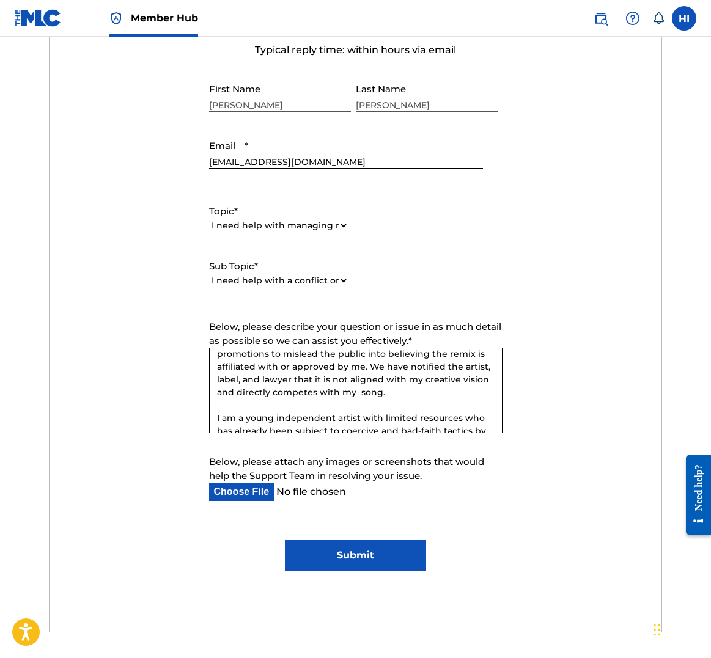
click at [314, 391] on textarea "It has come to my attention that a third-party artist ([PERSON_NAME]) and label…" at bounding box center [355, 391] width 293 height 86
type textarea "It has come to my attention that a third-party artist ([PERSON_NAME]) and label…"
click at [362, 545] on input "Submit" at bounding box center [355, 555] width 141 height 31
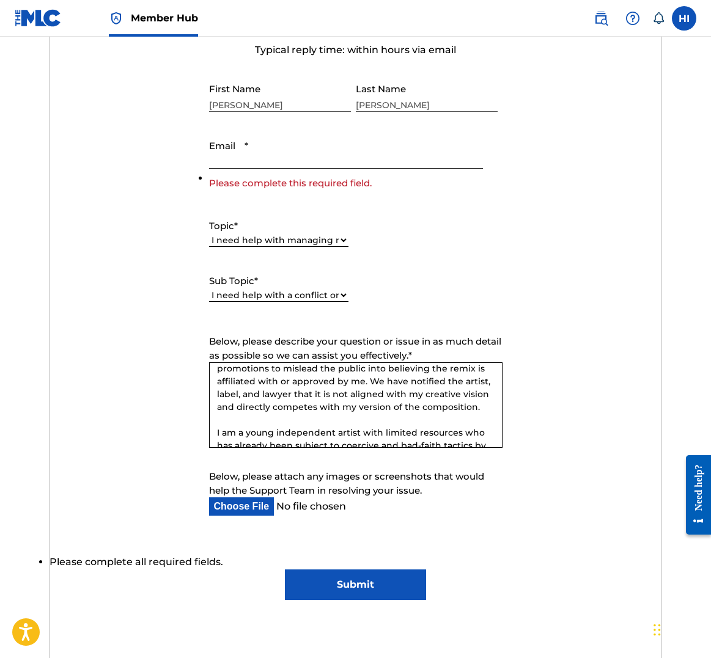
click at [320, 161] on input "Email *" at bounding box center [346, 151] width 274 height 35
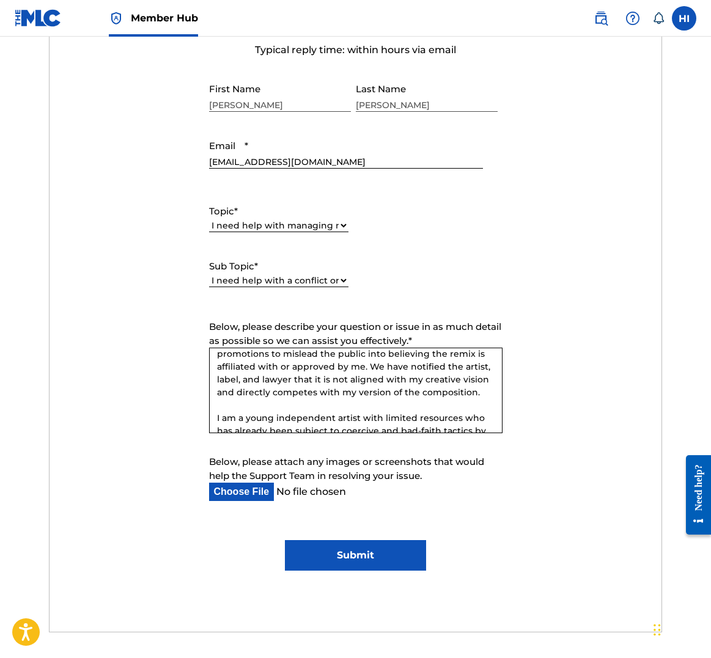
type input "[EMAIL_ADDRESS][DOMAIN_NAME]"
click at [394, 546] on input "Submit" at bounding box center [355, 555] width 141 height 31
